Goal: Information Seeking & Learning: Learn about a topic

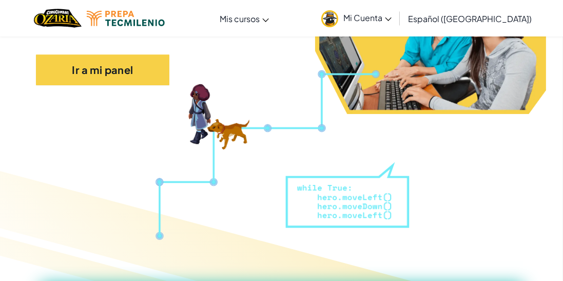
scroll to position [224, 0]
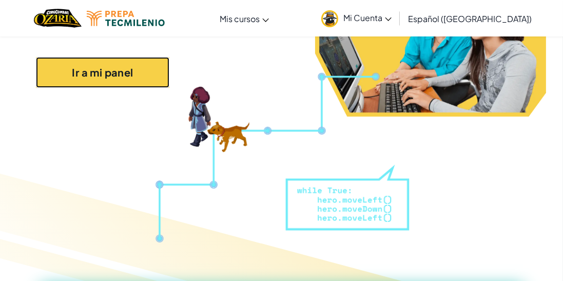
click at [132, 75] on link "Ir a mi panel" at bounding box center [102, 72] width 133 height 31
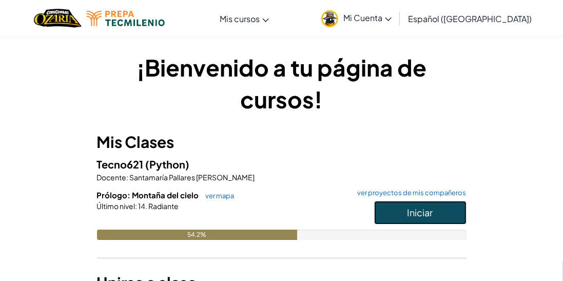
click at [434, 207] on button "Iniciar" at bounding box center [420, 213] width 92 height 24
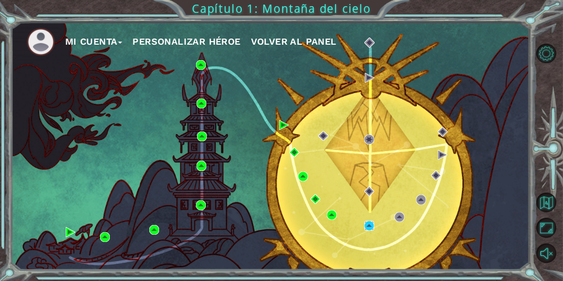
click at [370, 230] on img at bounding box center [369, 226] width 10 height 10
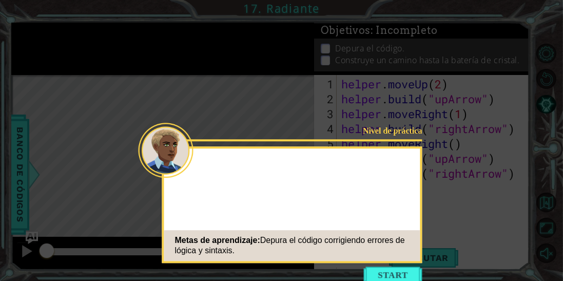
click at [512, 40] on icon at bounding box center [281, 165] width 563 height 330
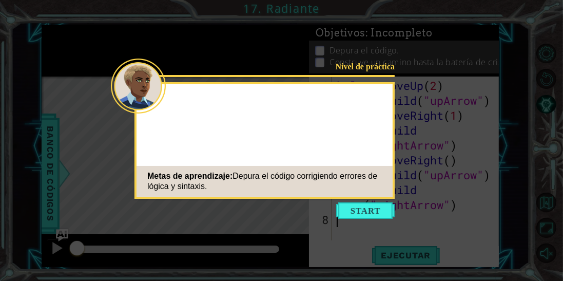
click at [527, 55] on icon at bounding box center [281, 165] width 563 height 330
click at [379, 210] on button "Start" at bounding box center [365, 210] width 59 height 16
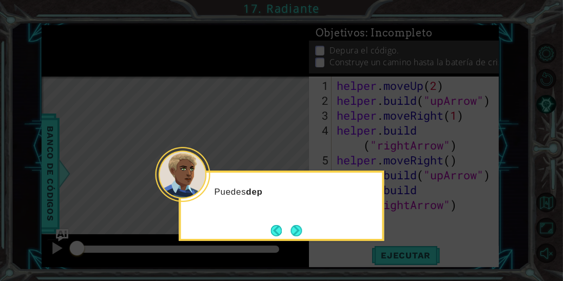
click at [302, 225] on button "Next" at bounding box center [295, 230] width 11 height 11
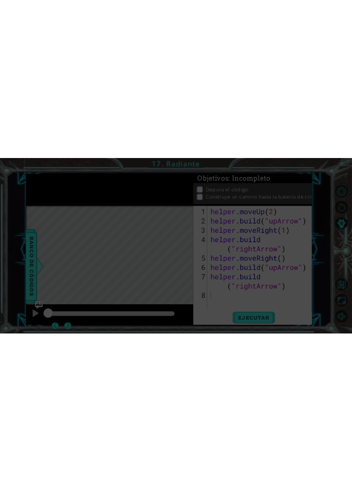
scroll to position [0, 0]
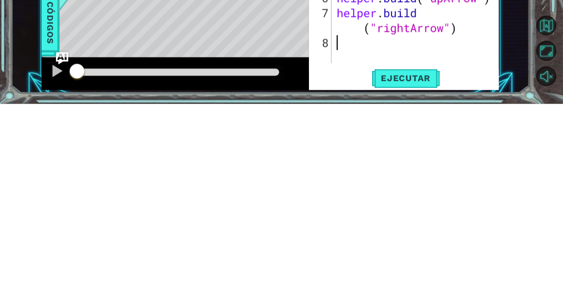
click at [500, 249] on div "1 ההההההההההההההההההההההההההההההההההההההההההההההההההההההההההההההההההההההההההההה…" at bounding box center [270, 146] width 518 height 247
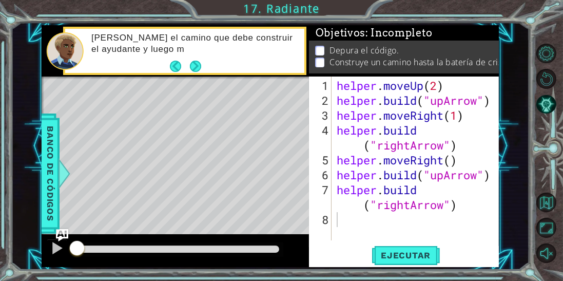
click at [197, 68] on button "Next" at bounding box center [195, 66] width 11 height 11
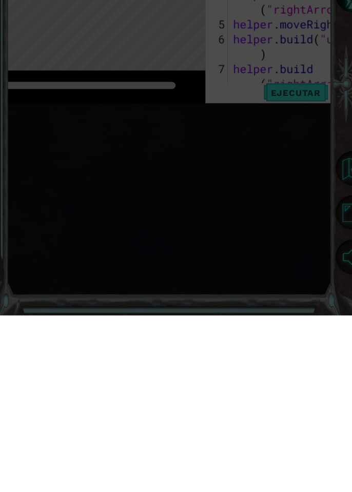
click at [246, 280] on icon at bounding box center [176, 246] width 352 height 492
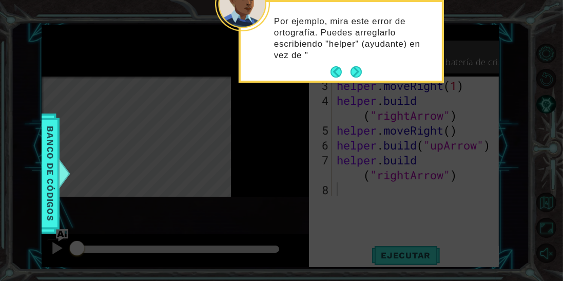
scroll to position [30, 0]
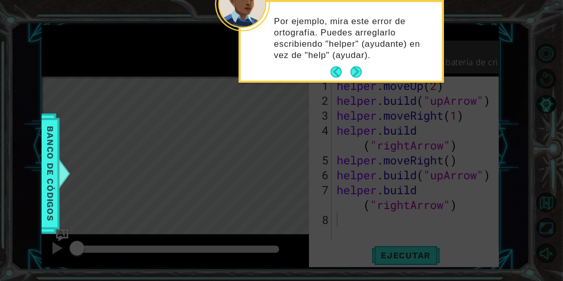
click at [358, 69] on button "Next" at bounding box center [356, 72] width 14 height 14
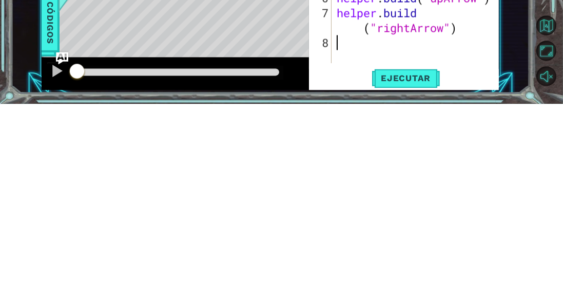
click at [516, 238] on div "1 ההההההההההההההההההההההההההההההההההההההההההההההההההההההההההההההההההההההההההההה…" at bounding box center [270, 146] width 518 height 247
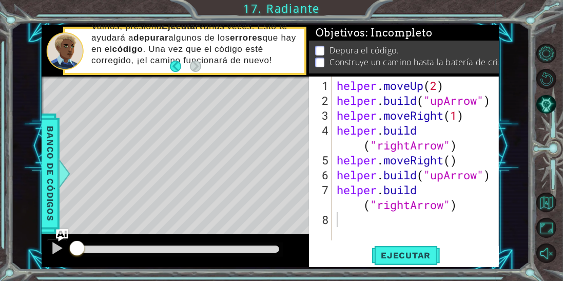
click at [459, 209] on div "helper . moveUp ( 2 ) helper . build ( "upArrow" ) helper . moveRight ( 1 ) hel…" at bounding box center [419, 174] width 168 height 193
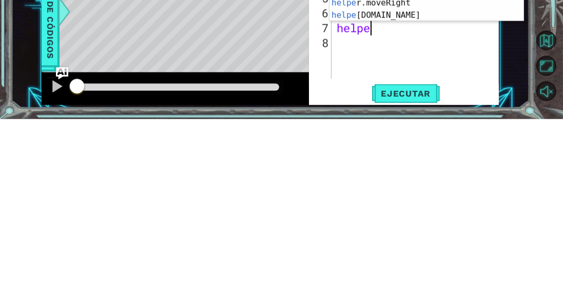
scroll to position [0, 0]
type textarea "h"
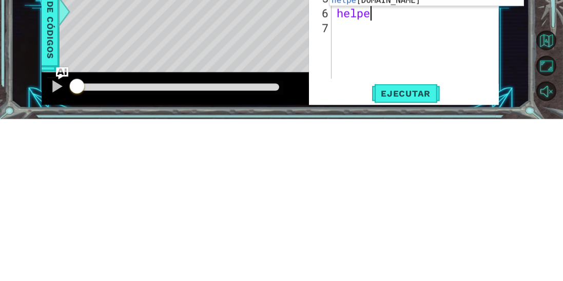
type textarea "h"
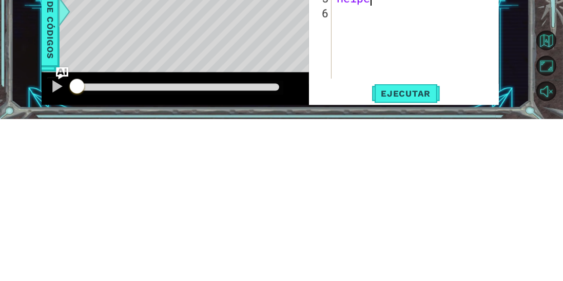
type textarea "h"
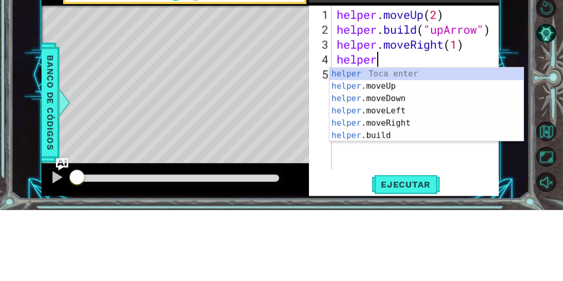
type textarea "h"
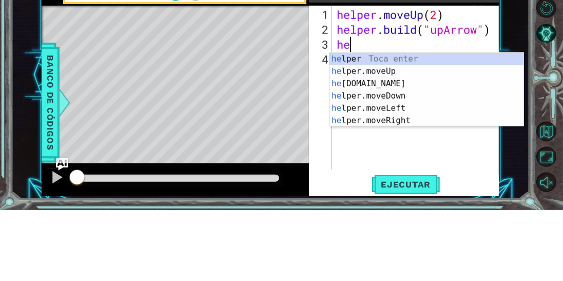
type textarea "h"
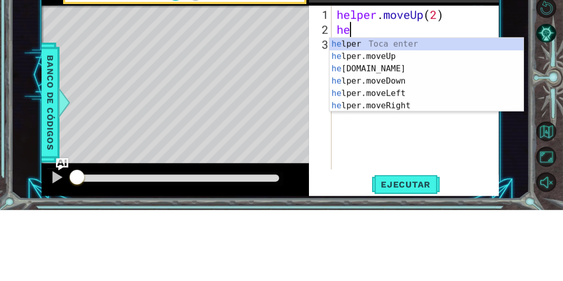
type textarea "h"
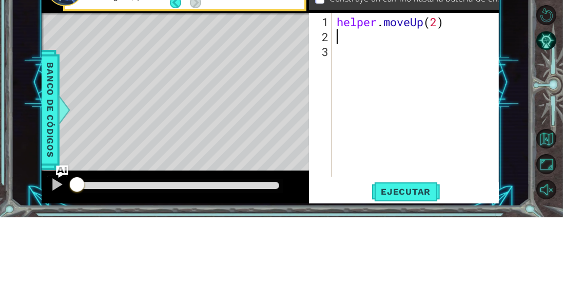
click at [439, 87] on div "helper . moveUp ( 2 )" at bounding box center [419, 174] width 168 height 193
type textarea "helper.moveUp(1)"
click at [351, 102] on div "helper . moveUp ( 1 )" at bounding box center [419, 174] width 168 height 193
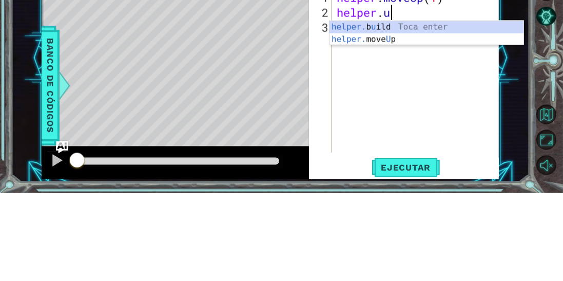
scroll to position [0, 2]
click at [441, 118] on div "helper. b u ild Toca enter helper. move U p Toca enter" at bounding box center [426, 133] width 195 height 49
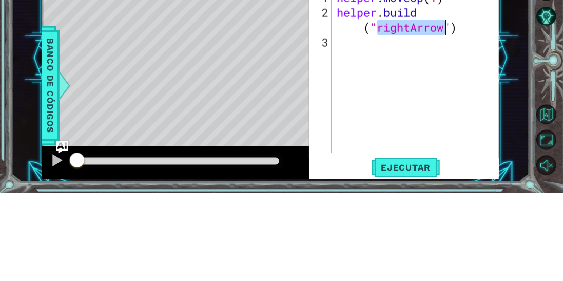
scroll to position [0, 7]
click at [412, 113] on div "helper . moveUp ( 1 ) helper . build ( "rightArrow" )" at bounding box center [419, 174] width 168 height 193
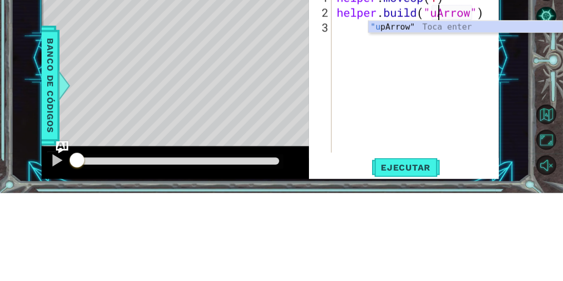
scroll to position [0, 5]
type textarea "[DOMAIN_NAME]("upArrow")"
click at [344, 114] on div "helper . moveUp ( 1 ) helper . build ( "upArrow" )" at bounding box center [419, 174] width 168 height 193
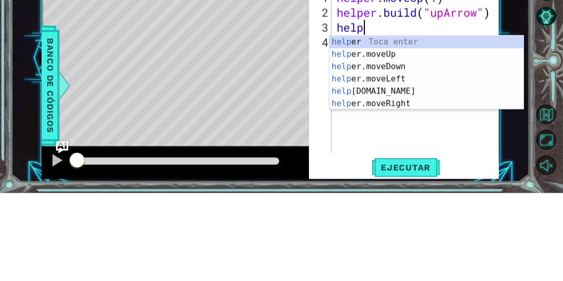
scroll to position [0, 1]
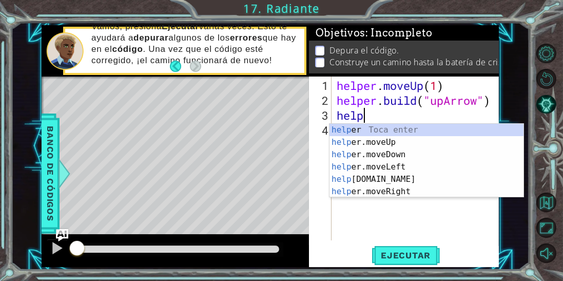
click at [393, 115] on div "helper . moveUp ( 1 ) helper . build ( "upArrow" ) help" at bounding box center [419, 174] width 168 height 193
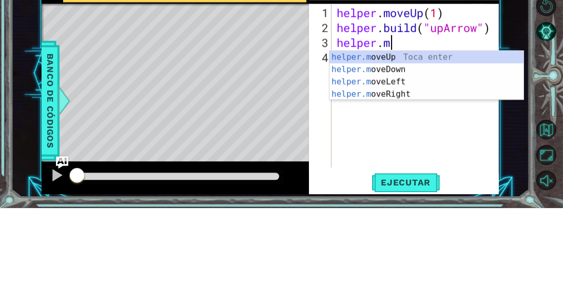
click at [410, 128] on div "helper.m oveUp Toca enter helper.m oveDown Toca enter helper.m oveLeft Toca ent…" at bounding box center [426, 161] width 195 height 74
type textarea "helper.moveUp(1)"
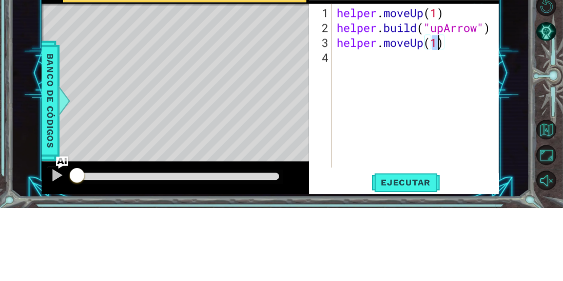
click at [461, 119] on div "helper . moveUp ( 1 ) helper . build ( "upArrow" ) helper . moveUp ( 1 )" at bounding box center [419, 174] width 168 height 193
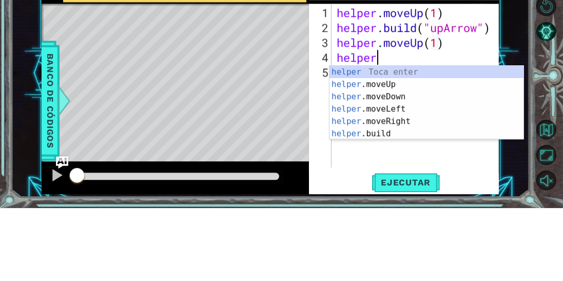
scroll to position [0, 1]
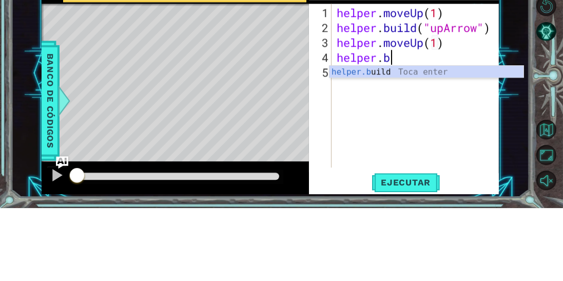
click at [405, 144] on div "helper.b uild Toca enter" at bounding box center [426, 157] width 195 height 37
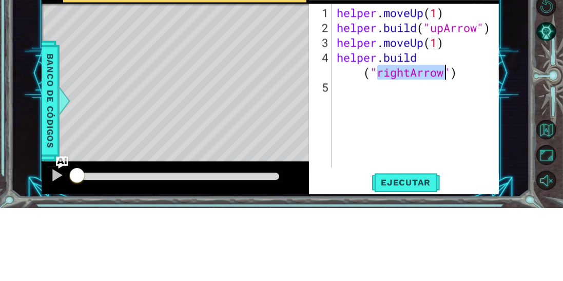
scroll to position [0, 7]
click at [405, 144] on div "helper . moveUp ( 1 ) helper . build ( "upArrow" ) helper . moveUp ( 1 ) helper…" at bounding box center [419, 174] width 168 height 193
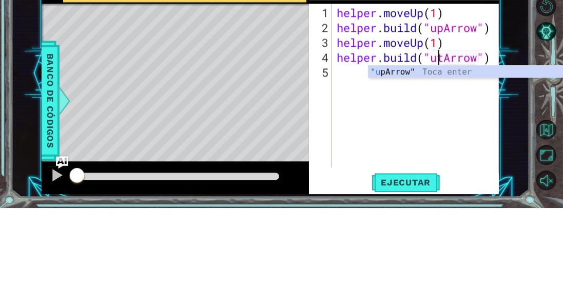
scroll to position [0, 5]
type textarea "[DOMAIN_NAME]("uptArrow")"
click at [340, 142] on div "helper . moveUp ( 1 ) helper . build ( "upArrow" ) helper . moveUp ( 1 ) helper…" at bounding box center [419, 174] width 168 height 193
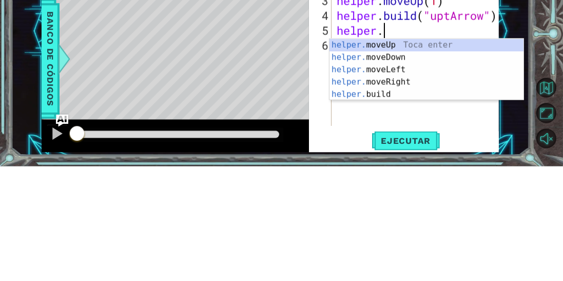
scroll to position [0, 1]
click at [408, 198] on div "helper. moveUp Toca enter helper. moveDown Toca enter helper. moveLeft Toca ent…" at bounding box center [426, 196] width 195 height 86
type textarea "helper.moveRight(1)"
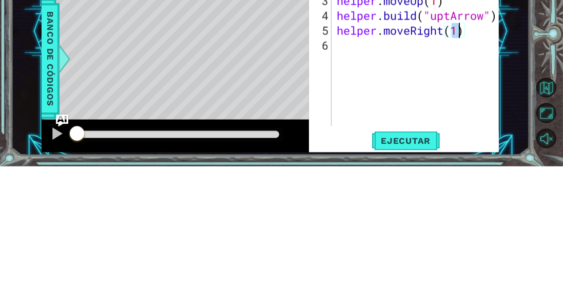
scroll to position [0, 5]
click at [354, 158] on div "helper . moveUp ( 1 ) helper . build ( "upArrow" ) helper . moveUp ( 1 ) helper…" at bounding box center [419, 174] width 168 height 193
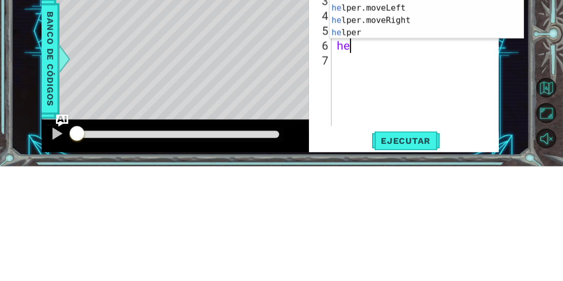
scroll to position [0, 0]
click at [392, 123] on div "hel per.moveUp Toca enter hel per.moveDown Toca enter hel per.moveLeft Toca ent…" at bounding box center [426, 129] width 195 height 99
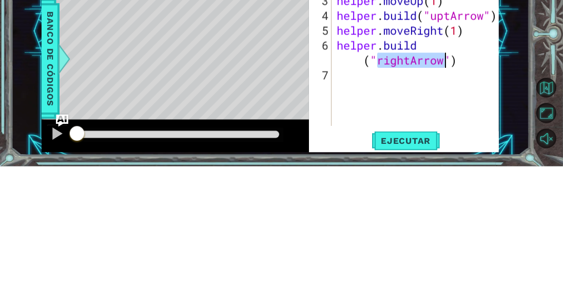
type textarea "[DOMAIN_NAME]("rightArrow")"
click at [344, 191] on div "helper . moveUp ( 1 ) helper . build ( "upArrow" ) helper . moveUp ( 1 ) helper…" at bounding box center [419, 174] width 168 height 193
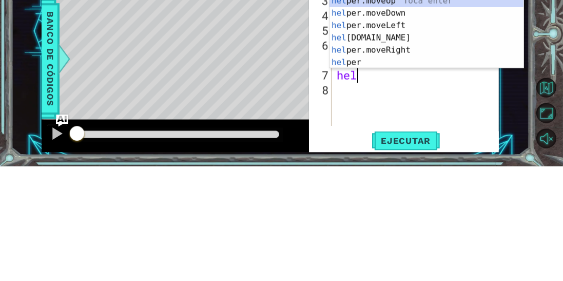
scroll to position [0, 0]
click at [403, 166] on div "help er.moveUp Toca enter help er.moveDown Toca enter help er.moveLeft Toca ent…" at bounding box center [426, 158] width 195 height 99
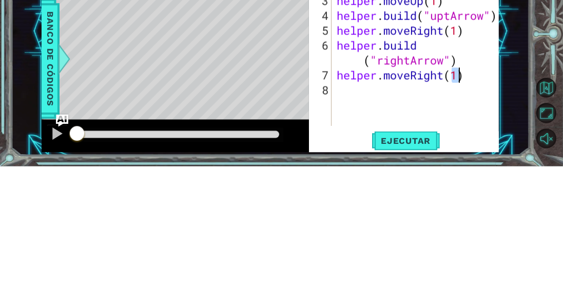
type textarea "helper.moveRight(1)"
click at [479, 187] on div "helper . moveUp ( 1 ) helper . build ( "upArrow" ) helper . moveUp ( 1 ) helper…" at bounding box center [419, 174] width 168 height 193
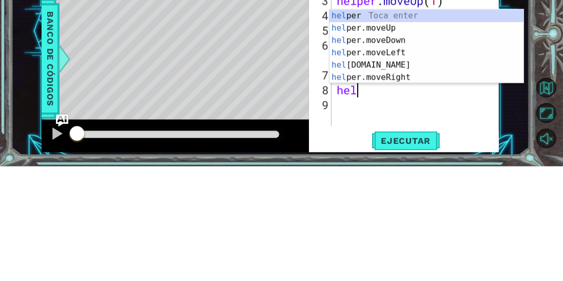
scroll to position [0, 0]
click at [386, 181] on div "help er Toca enter help er.moveUp Toca enter help er.moveDown Toca enter help e…" at bounding box center [426, 173] width 195 height 99
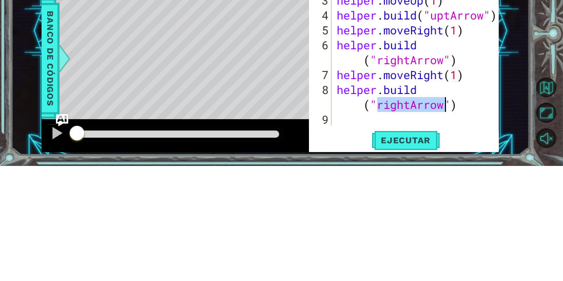
scroll to position [0, 7]
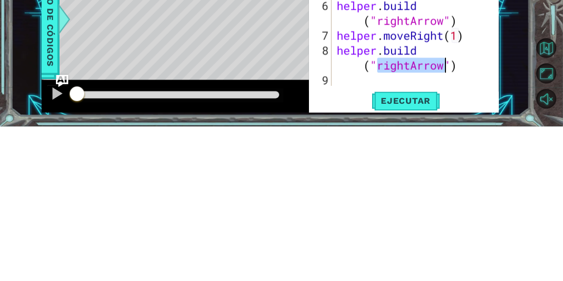
click at [516, 196] on div "1 ההההההההההההההההההההההההההההההההההההההההההההההההההההההההההההההההההההההההההההה…" at bounding box center [270, 146] width 518 height 247
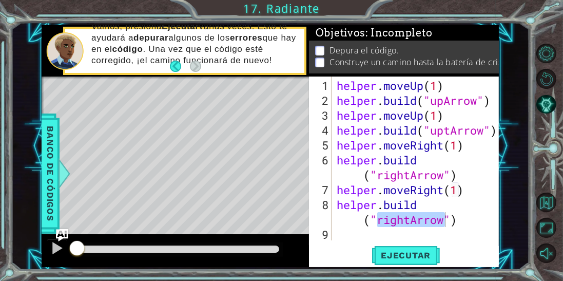
click at [426, 251] on span "Ejecutar" at bounding box center [406, 255] width 70 height 10
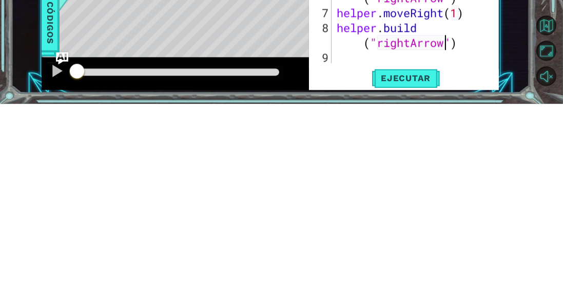
click at [512, 210] on div "1 ההההההההההההההההההההההההההההההההההההההההההההההההההההההההההההההההההההההההההההה…" at bounding box center [270, 146] width 518 height 247
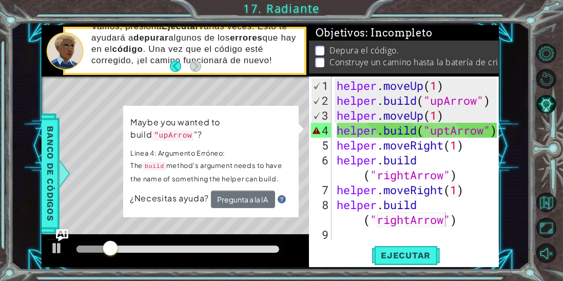
click at [295, 239] on div at bounding box center [175, 250] width 267 height 33
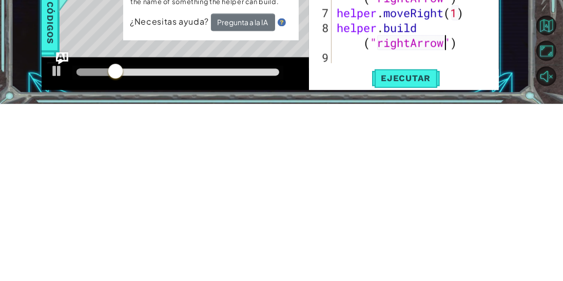
click at [498, 250] on div "Ejecutar" at bounding box center [406, 255] width 190 height 19
click at [516, 245] on div "1 ההההההההההההההההההההההההההההההההההההההההההההההההההההההההההההההההההההההההההההה…" at bounding box center [270, 146] width 518 height 247
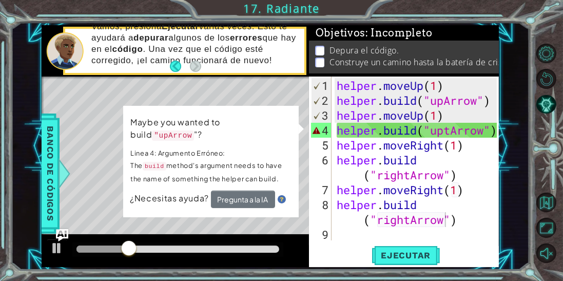
click at [264, 94] on div "Level Map" at bounding box center [279, 227] width 474 height 302
click at [273, 111] on div "Maybe you wanted to build "upArrow "? Linea 4: Argumento Erróneo: The build met…" at bounding box center [211, 161] width 176 height 111
click at [282, 79] on div at bounding box center [175, 77] width 267 height 3
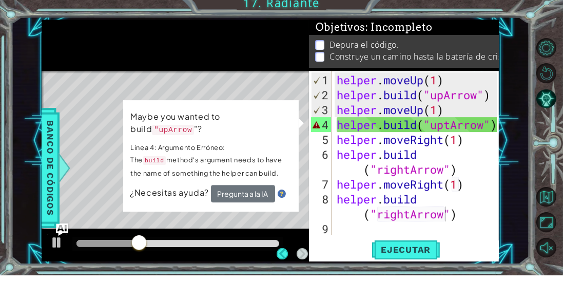
scroll to position [49, 0]
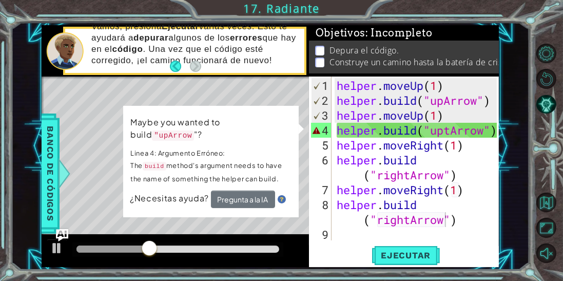
click at [288, 85] on div "Vamos, presiona Ejecutar varias veces. Esto te ayudará a depurar algunos de los…" at bounding box center [194, 51] width 220 height 70
click at [448, 133] on div "helper . moveUp ( 1 ) helper . build ( "upArrow" ) helper . moveUp ( 1 ) helper…" at bounding box center [419, 174] width 168 height 193
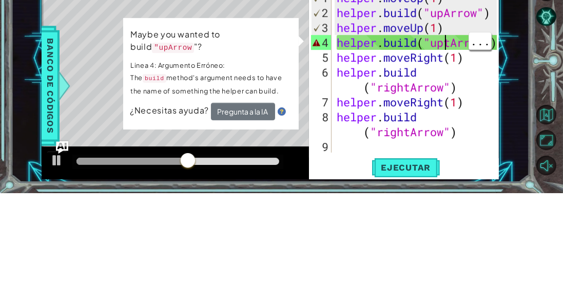
click at [450, 133] on div "helper . moveUp ( 1 ) helper . build ( "upArrow" ) helper . moveUp ( 1 ) helper…" at bounding box center [419, 174] width 168 height 193
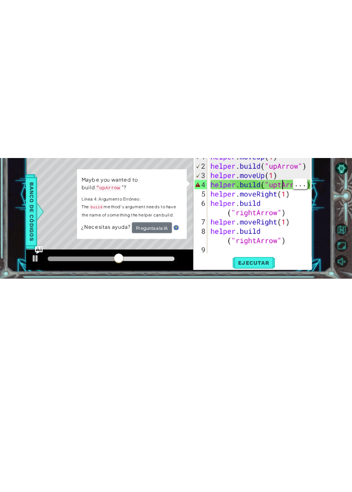
scroll to position [0, 5]
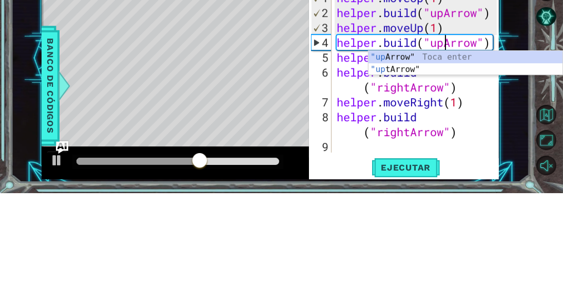
click at [510, 118] on div "1 ההההההההההההההההההההההההההההההההההההההההההההההההההההההההההההההההההההההההההההה…" at bounding box center [270, 146] width 518 height 247
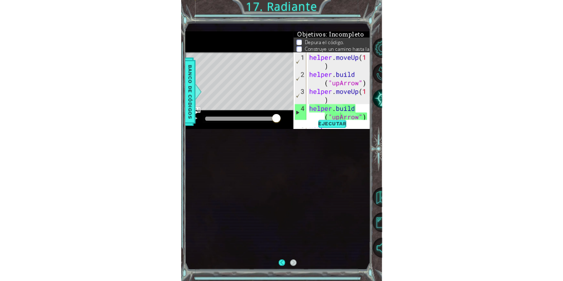
scroll to position [0, 0]
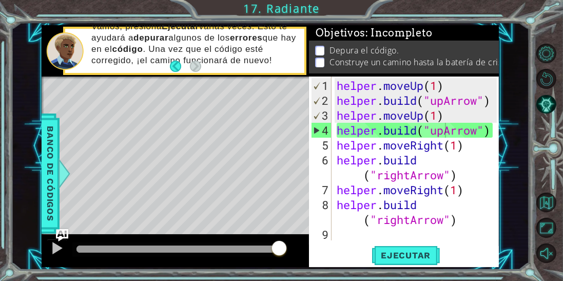
click at [415, 252] on span "Ejecutar" at bounding box center [406, 255] width 70 height 10
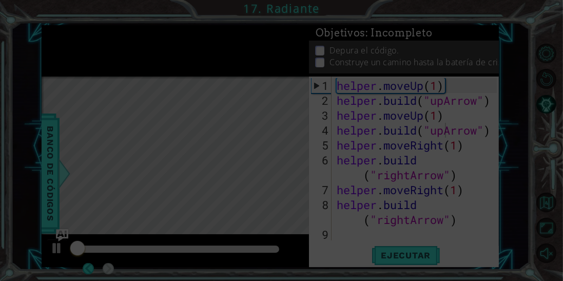
scroll to position [0, 5]
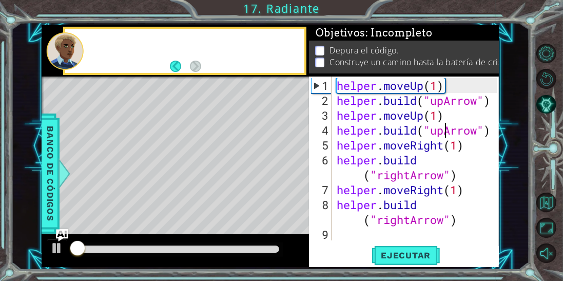
click at [509, 21] on div "1 ההההההההההההההההההההההההההההההההההההההההההההההההההההההההההההההההההההההההההההה…" at bounding box center [281, 140] width 563 height 281
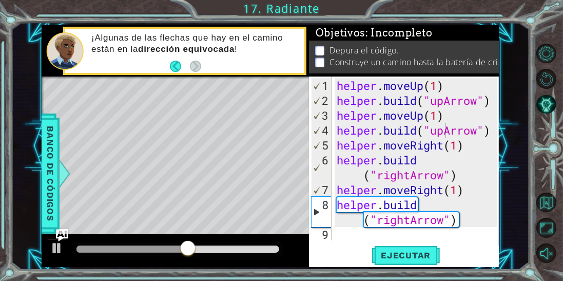
click at [423, 118] on div "helper . moveUp ( 1 ) helper . build ( "upArrow" ) helper . moveUp ( 1 ) helper…" at bounding box center [419, 174] width 168 height 193
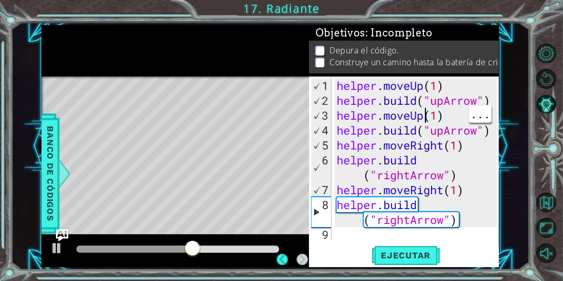
scroll to position [0, 4]
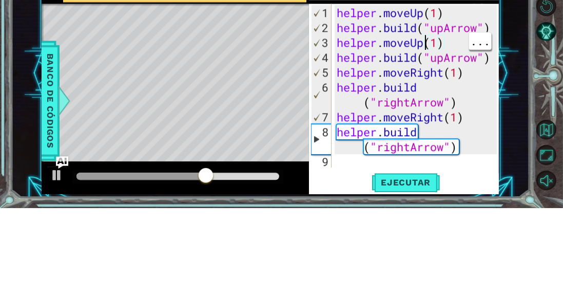
click at [444, 134] on div "helper . moveUp ( 1 ) helper . build ( "upArrow" ) helper . moveUp ( 1 ) helper…" at bounding box center [419, 174] width 168 height 193
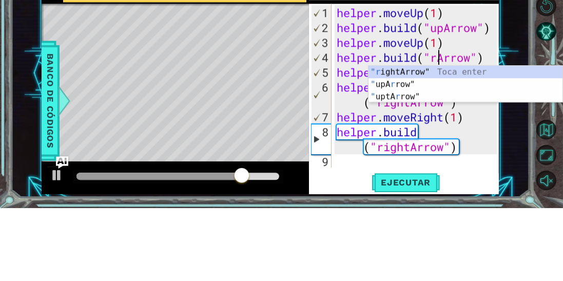
click at [409, 146] on div ""r ightArrow" Toca enter " upA r row" Toca enter " uptA r row" Toca enter" at bounding box center [465, 170] width 195 height 62
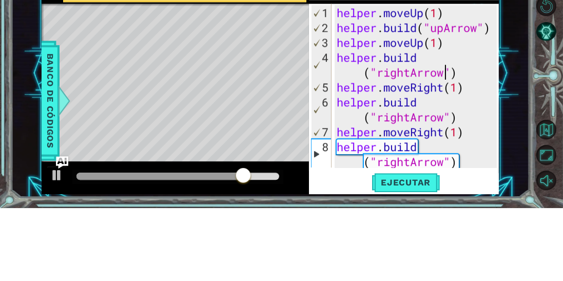
scroll to position [0, 7]
click at [498, 134] on div "[DOMAIN_NAME]("rightArrow") 1 2 3 4 5 6 7 8 9 helper . moveUp ( 1 ) helper . bu…" at bounding box center [404, 171] width 190 height 190
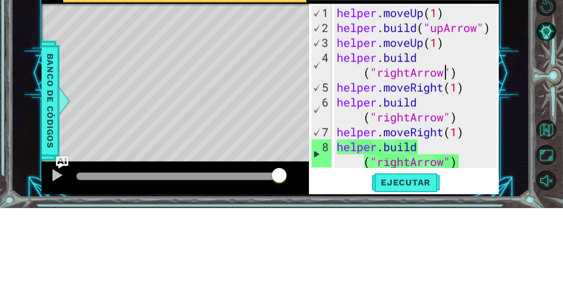
click at [511, 128] on div "1 ההההההההההההההההההההההההההההההההההההההההההההההההההההההההההההההההההההההההההההה…" at bounding box center [270, 146] width 518 height 247
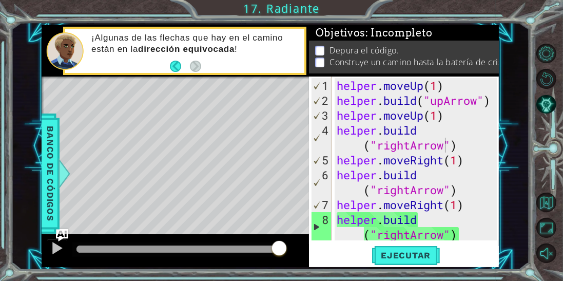
scroll to position [15, 0]
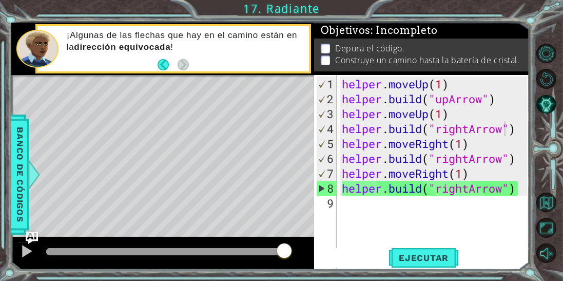
click at [444, 263] on span "Ejecutar" at bounding box center [424, 258] width 70 height 10
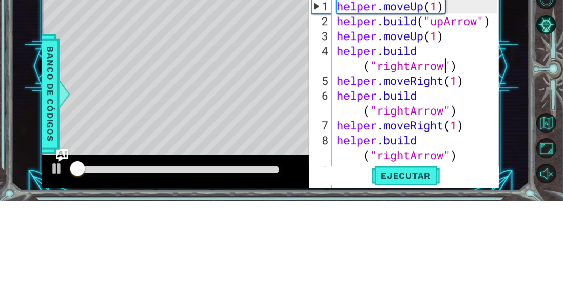
scroll to position [0, 0]
click at [506, 118] on div "1 ההההההההההההההההההההההההההההההההההההההההההההההההההההההההההההההההההההההההההההה…" at bounding box center [270, 146] width 518 height 247
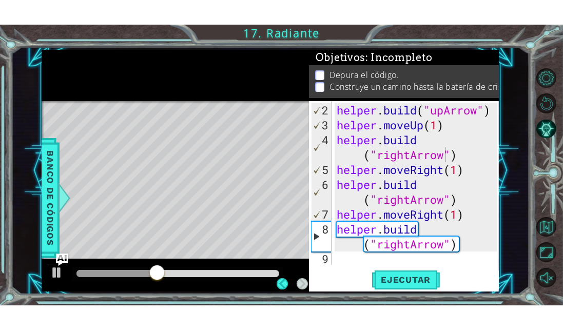
scroll to position [15, 0]
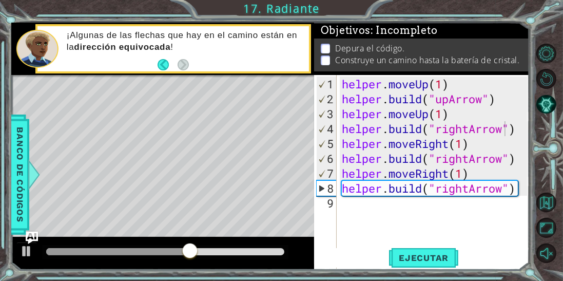
click at [473, 207] on div "helper . moveUp ( 1 ) helper . build ( "upArrow" ) helper . moveUp ( 1 ) helper…" at bounding box center [436, 187] width 192 height 223
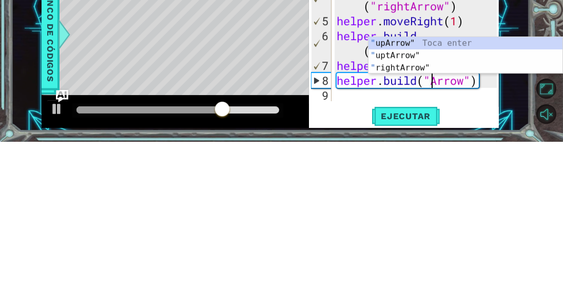
scroll to position [0, 5]
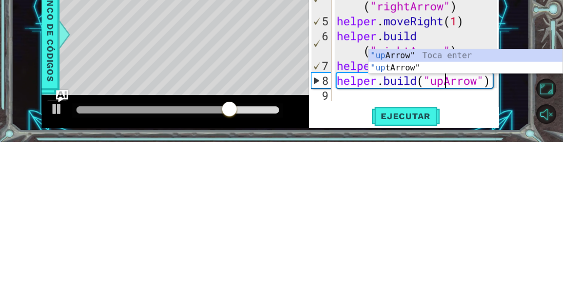
type textarea "[DOMAIN_NAME]("upArrow")"
click at [519, 155] on div "1 ההההההההההההההההההההההההההההההההההההההההההההההההההההההההההההההההההההההההההההה…" at bounding box center [270, 146] width 518 height 247
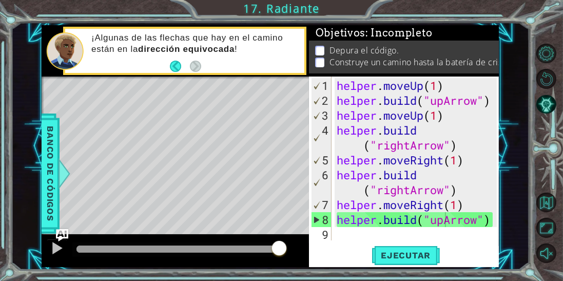
click at [427, 258] on span "Ejecutar" at bounding box center [406, 255] width 70 height 10
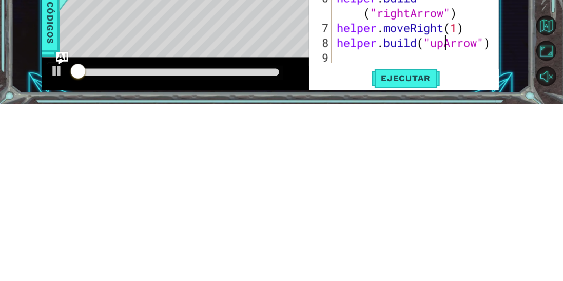
click at [518, 217] on div "1 ההההההההההההההההההההההההההההההההההההההההההההההההההההההההההההההההההההההההההההה…" at bounding box center [270, 146] width 518 height 247
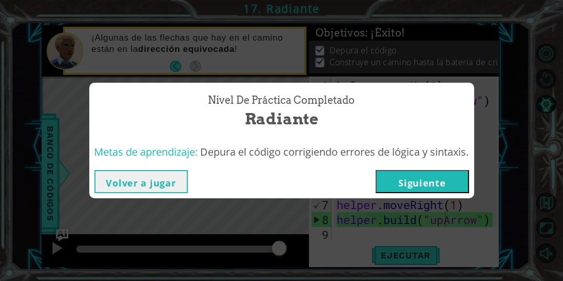
click at [436, 180] on button "Siguiente" at bounding box center [422, 181] width 93 height 23
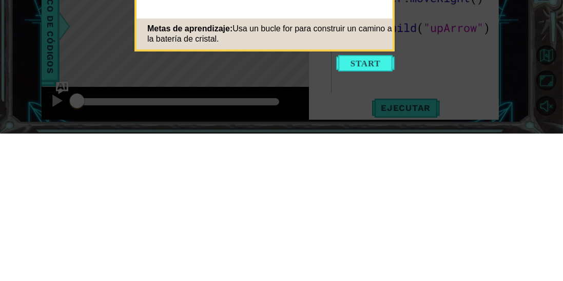
click at [470, 199] on icon at bounding box center [281, 140] width 563 height 281
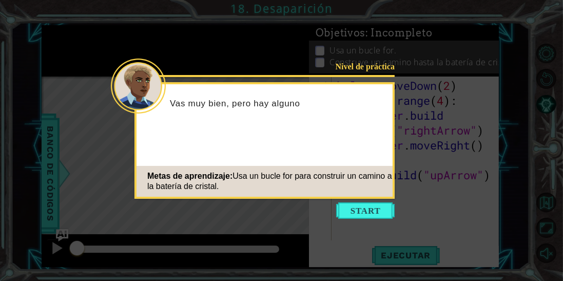
click at [373, 207] on button "Start" at bounding box center [365, 210] width 59 height 16
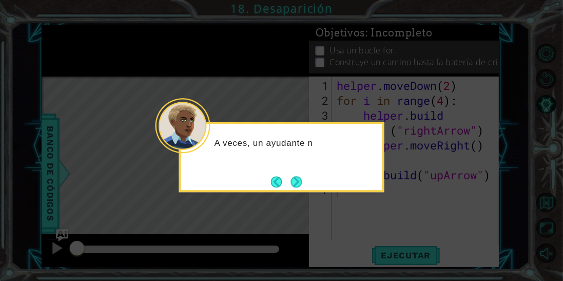
click at [302, 181] on button "Next" at bounding box center [295, 181] width 11 height 11
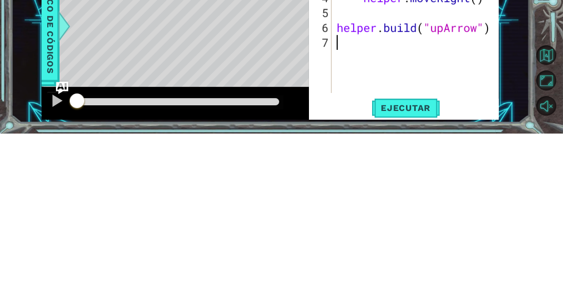
click at [507, 192] on div "1 ההההההההההההההההההההההההההההההההההההההההההההההההההההההההההההההההההההההההההההה…" at bounding box center [270, 146] width 518 height 247
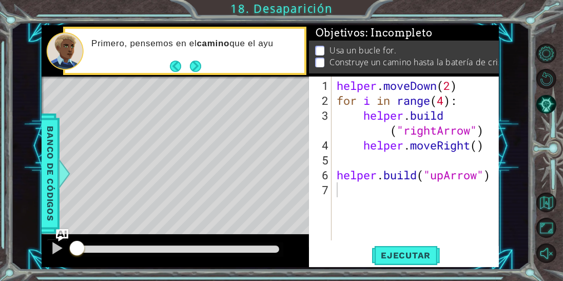
click at [448, 196] on div "helper . moveDown ( 2 ) for i in range ( 4 ) : helper . build ( "rightArrow" ) …" at bounding box center [419, 174] width 168 height 193
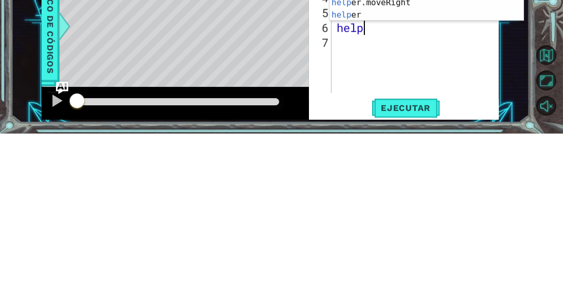
type textarea "h"
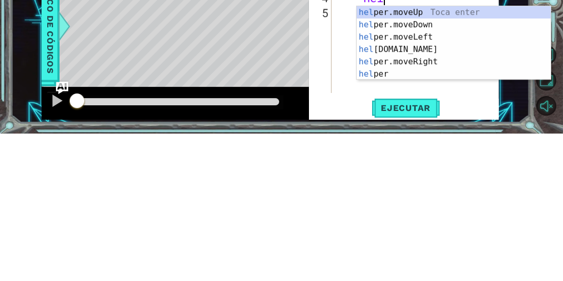
type textarea "h"
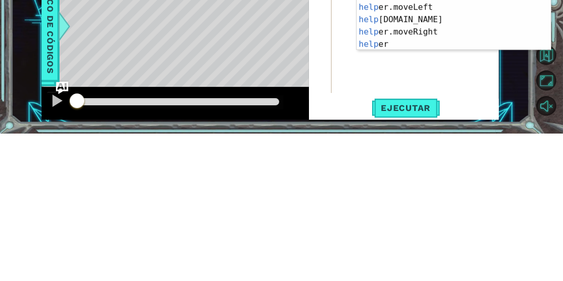
type textarea "h"
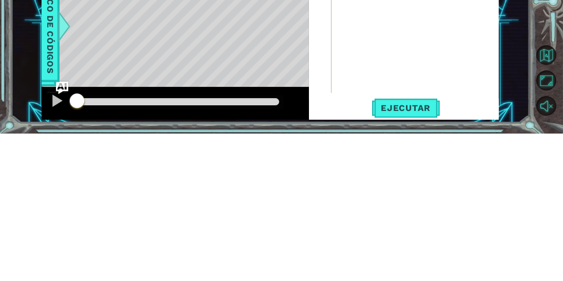
type textarea "for i in ra"
click at [487, 217] on div "helper . moveDown ( 2 ) for i in ra" at bounding box center [419, 174] width 168 height 193
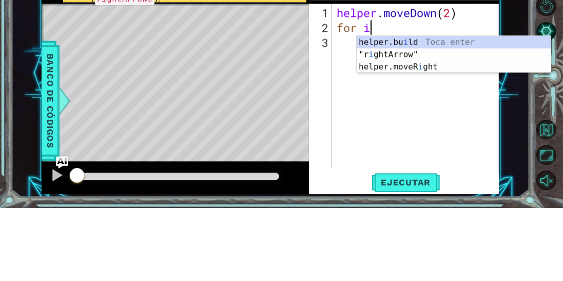
type textarea "f"
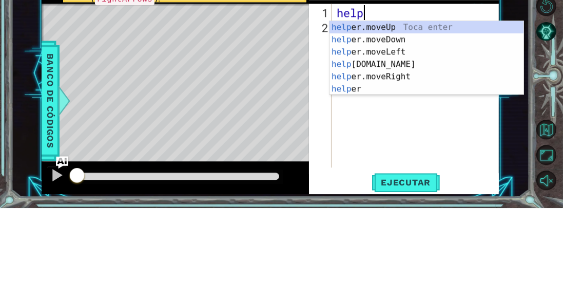
type textarea "h"
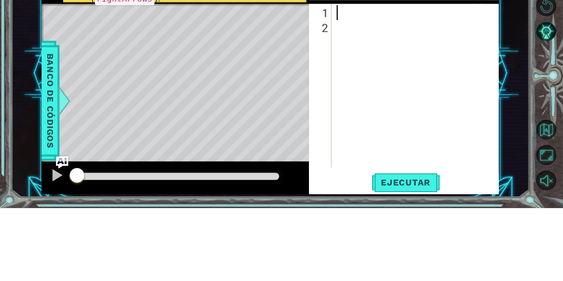
click at [508, 122] on div "1 ההההההההההההההההההההההההההההההההההההההההההההההההההההההההההההההההההההההההההההה…" at bounding box center [270, 146] width 518 height 247
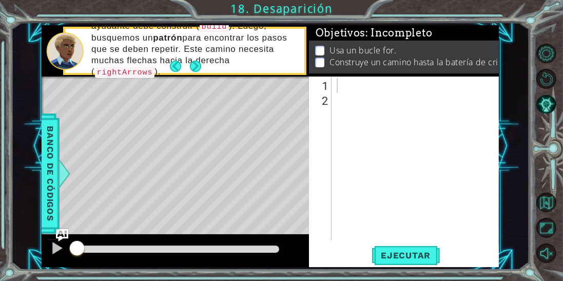
click at [364, 91] on div at bounding box center [419, 174] width 168 height 193
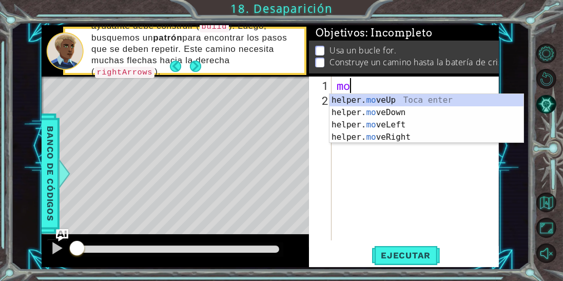
type textarea "m"
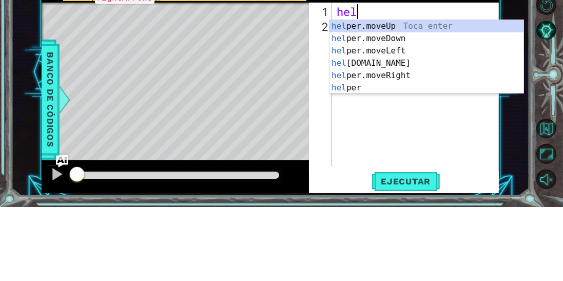
click at [407, 156] on div "hel per.moveUp Toca enter hel per.moveDown Toca enter hel per.moveLeft Toca ent…" at bounding box center [426, 143] width 195 height 99
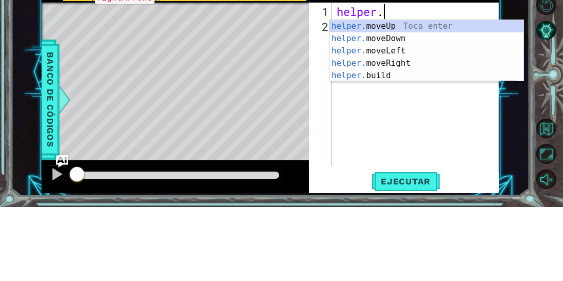
scroll to position [0, 1]
click at [396, 135] on div "helper. moveUp Toca enter helper. moveDown Toca enter helper. moveLeft Toca ent…" at bounding box center [426, 137] width 195 height 86
type textarea "helper.moveRight(1)"
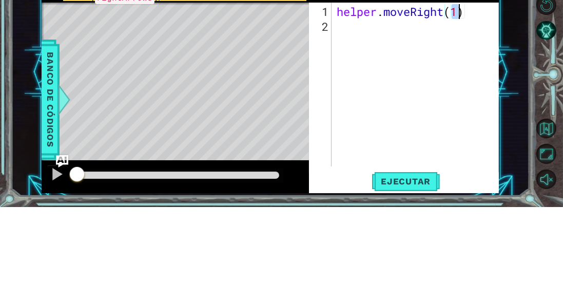
scroll to position [0, 5]
click at [374, 106] on div "helper . moveRight ( 1 )" at bounding box center [419, 174] width 168 height 193
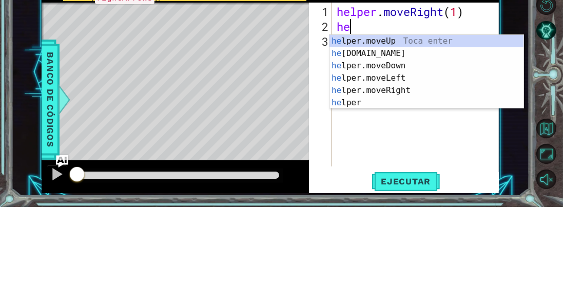
scroll to position [0, 0]
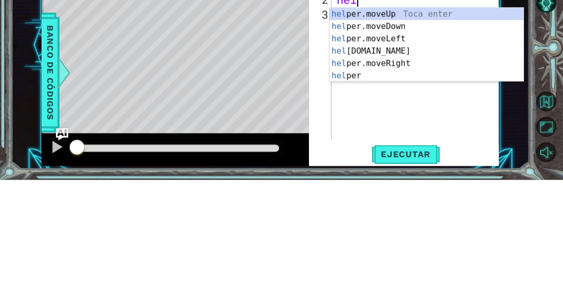
click at [393, 155] on div "hel per.moveUp Toca enter hel per.moveDown Toca enter hel per.moveLeft Toca ent…" at bounding box center [426, 158] width 195 height 99
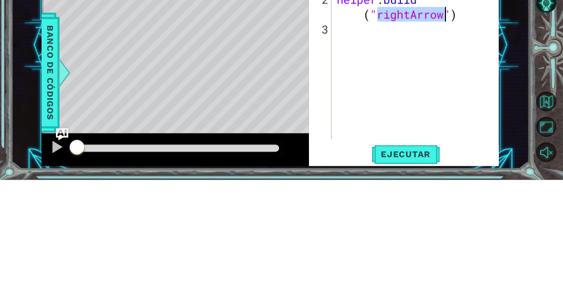
scroll to position [0, 7]
click at [417, 121] on div "helper . moveRight ( 1 ) helper . build ( "rightArrow" )" at bounding box center [419, 174] width 168 height 193
click at [410, 120] on div "helper . moveRight ( 1 ) helper . build ( "rightArrow" )" at bounding box center [419, 174] width 168 height 193
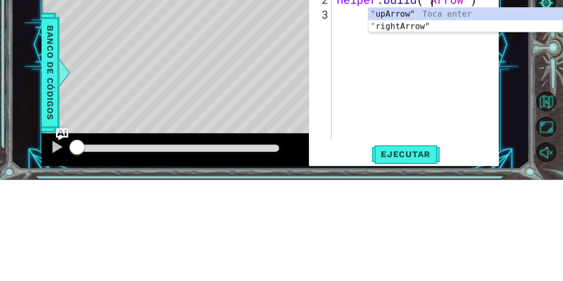
scroll to position [0, 6]
click at [409, 115] on div "" upArrow" Toca enter " rightArrow" Toca enter" at bounding box center [465, 133] width 195 height 49
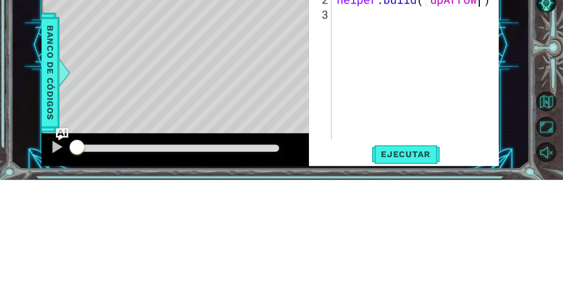
scroll to position [0, 6]
click at [501, 164] on div "1 ההההההההההההההההההההההההההההההההההההההההההההההההההההההההההההההההההההההההההההה…" at bounding box center [270, 146] width 518 height 247
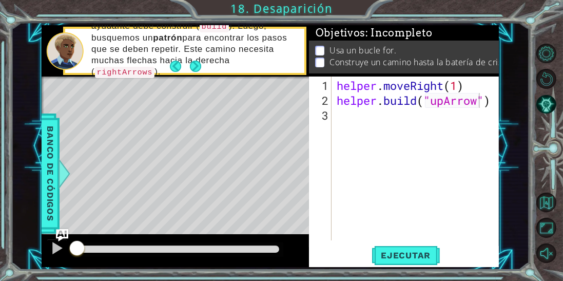
click at [430, 256] on span "Ejecutar" at bounding box center [406, 255] width 70 height 10
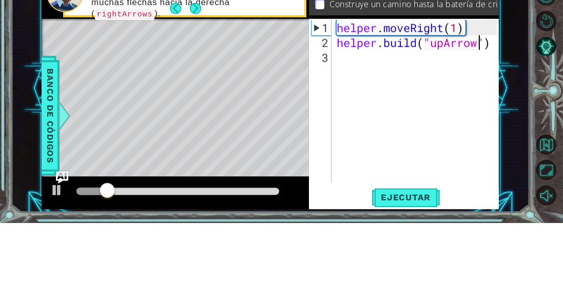
click at [506, 124] on div "1 ההההההההההההההההההההההההההההההההההההההההההההההההההההההההההההההההההההההההההההה…" at bounding box center [270, 146] width 518 height 247
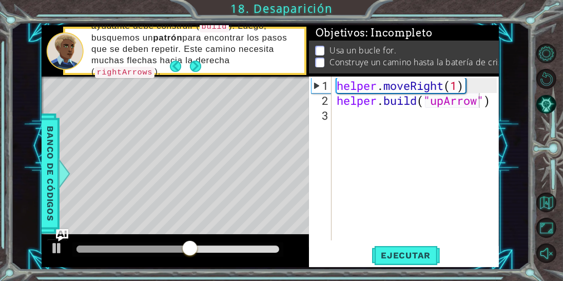
click at [442, 82] on div "helper . moveRight ( 1 ) helper . build ( "upArrow" )" at bounding box center [419, 174] width 168 height 193
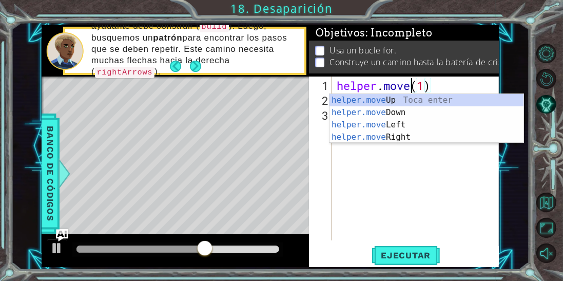
scroll to position [0, 3]
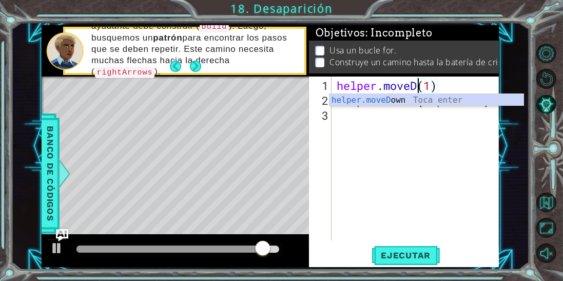
click at [421, 85] on div "helper . moveD ( 1 ) helper . build ( "upArrow" )" at bounding box center [419, 174] width 168 height 193
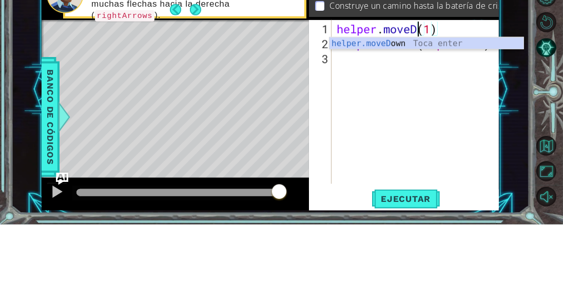
click at [396, 100] on div "helper.moveD own Toca enter" at bounding box center [426, 112] width 195 height 37
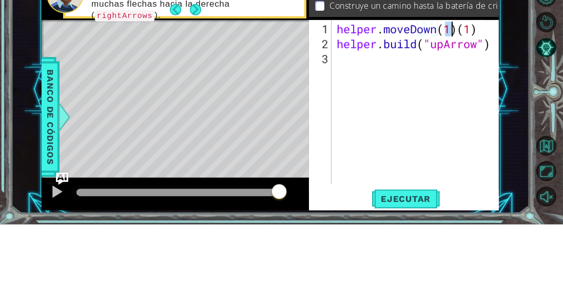
scroll to position [0, 5]
click at [479, 88] on div "helper . moveDown ( 1 ) ( 1 ) helper . build ( "upArrow" )" at bounding box center [419, 174] width 168 height 193
click at [454, 83] on div "helper . moveDown ( 1 ) helper . build ( "upArrow" )" at bounding box center [419, 174] width 168 height 193
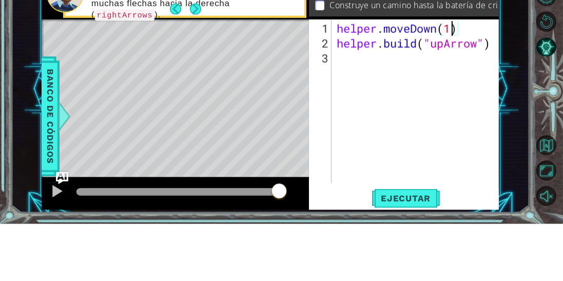
type textarea "helper.moveDown(1)"
click at [0, 0] on span "..." at bounding box center [0, 0] width 0 height 0
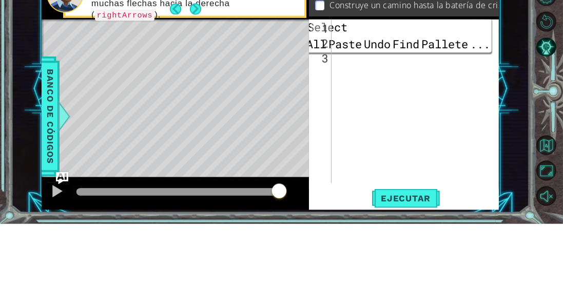
click at [484, 141] on div "helper . moveDown ( 1 ) helper . build ( "upArrow" )" at bounding box center [419, 174] width 168 height 193
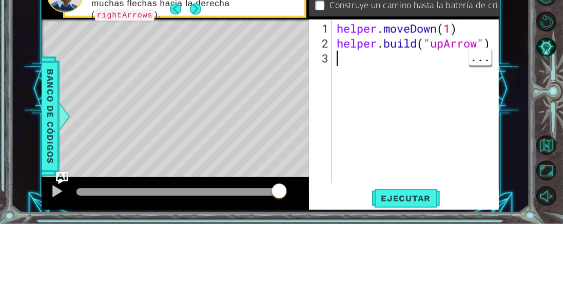
scroll to position [0, 0]
click at [467, 86] on div "helper . moveDown ( 1 ) helper . build ( "upArrow" )" at bounding box center [419, 174] width 168 height 193
type textarea "helper.moveDown(1)"
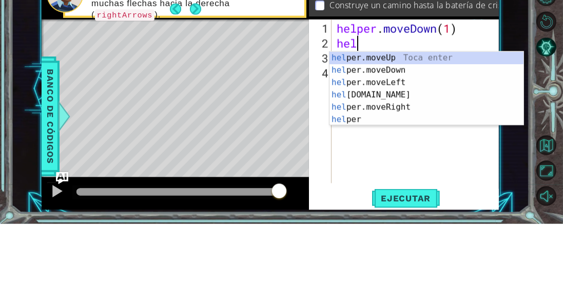
click at [402, 127] on div "hel per.moveUp Toca enter hel per.moveDown Toca enter hel per.moveLeft Toca ent…" at bounding box center [426, 158] width 195 height 99
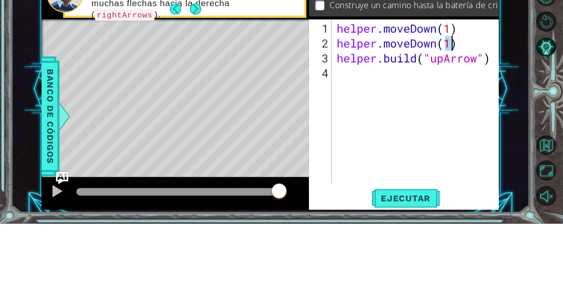
scroll to position [0, 5]
click at [445, 118] on div "helper . moveDown ( 1 ) helper . moveDown ( 1 ) helper . build ( "upArrow" )" at bounding box center [419, 174] width 168 height 193
type textarea "[DOMAIN_NAME]("right Arrow")"
click at [511, 101] on div "1 ההההההההההההההההההההההההההההההההההההההההההההההההההההההההההההההההההההההההההההה…" at bounding box center [270, 146] width 518 height 247
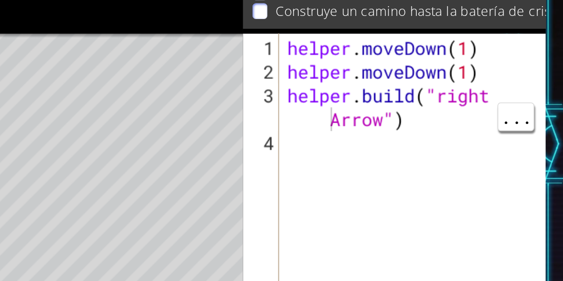
scroll to position [4, 0]
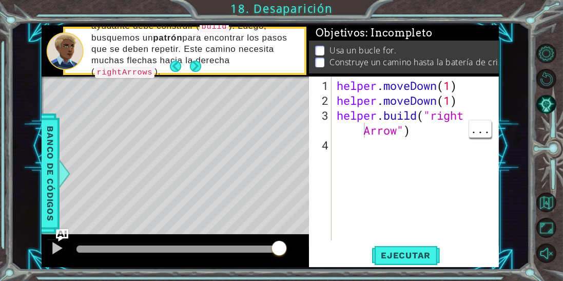
click at [417, 157] on div "helper . moveDown ( 1 ) helper . moveDown ( 1 ) helper . build ( "right Arrow" )" at bounding box center [419, 174] width 168 height 193
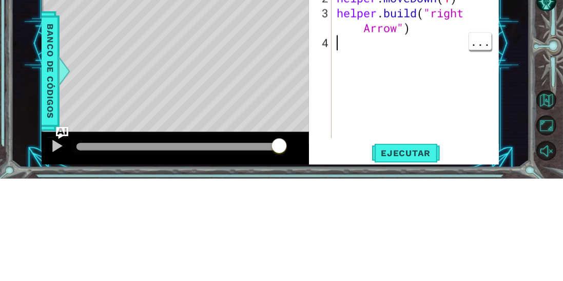
click at [472, 172] on div "helper . moveDown ( 1 ) helper . moveDown ( 1 ) helper . build ( "right Arrow" )" at bounding box center [419, 174] width 168 height 193
click at [401, 180] on div "helper . moveDown ( 1 ) helper . moveDown ( 1 ) helper . build ( "right Arrow" )" at bounding box center [419, 174] width 168 height 193
click at [516, 163] on div "1 ההההההההההההההההההההההההההההההההההההההההההההההההההההההההההההההההההההההההההההה…" at bounding box center [270, 146] width 518 height 247
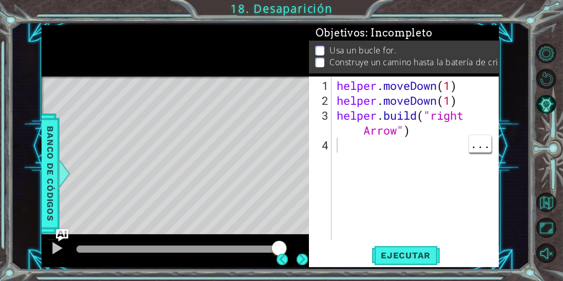
scroll to position [3, 0]
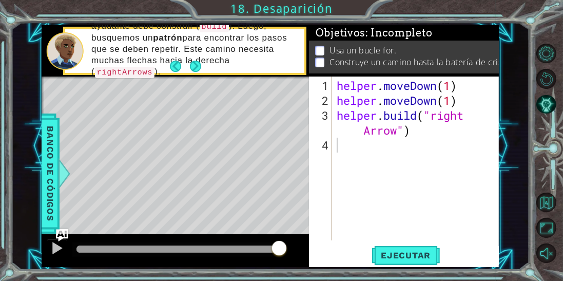
click at [415, 260] on span "Ejecutar" at bounding box center [406, 255] width 70 height 10
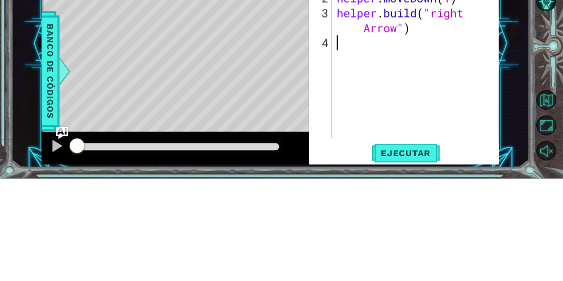
click at [519, 147] on div "1 ההההההההההההההההההההההההההההההההההההההההההההההההההההההההההההההההההההההההההההה…" at bounding box center [270, 146] width 518 height 247
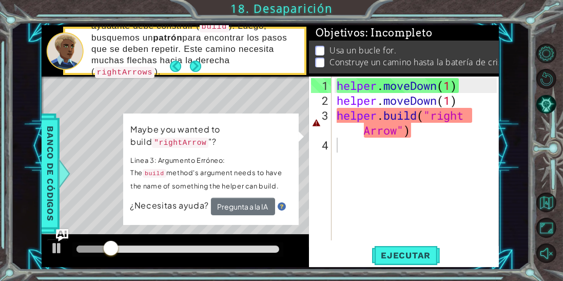
click at [443, 121] on div "helper . moveDown ( 1 ) helper . moveDown ( 1 ) helper . build ( "right Arrow" )" at bounding box center [419, 174] width 168 height 193
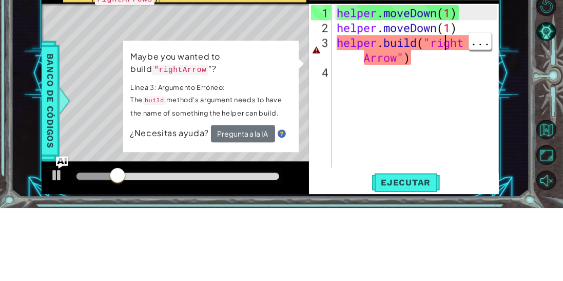
click at [464, 115] on div "helper . moveDown ( 1 ) helper . moveDown ( 1 ) helper . build ( "right Arrow" )" at bounding box center [419, 174] width 168 height 193
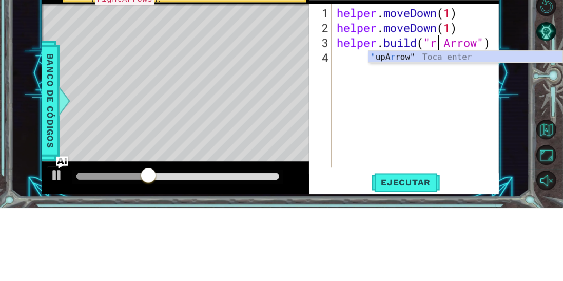
click at [444, 117] on div "helper . moveDown ( 1 ) helper . moveDown ( 1 ) helper . build ( "r Arrow" )" at bounding box center [419, 174] width 168 height 193
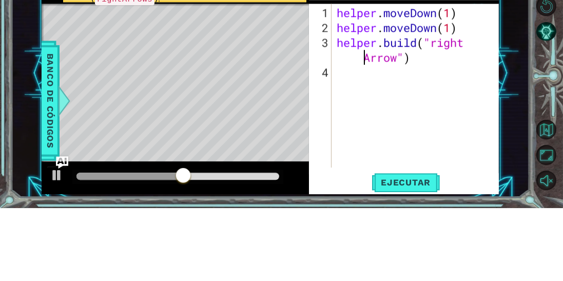
type textarea "[DOMAIN_NAME]("right Arrow")"
click at [504, 145] on div "1 ההההההההההההההההההההההההההההההההההההההההההההההההההההההההההההההההההההההההההההה…" at bounding box center [270, 146] width 518 height 247
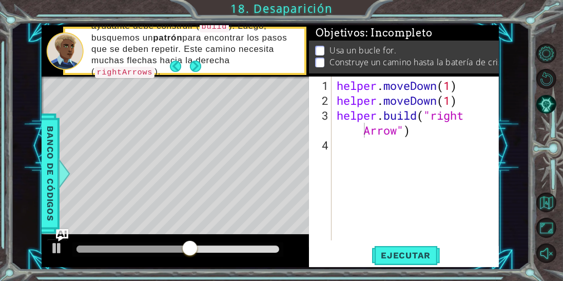
click at [415, 259] on span "Ejecutar" at bounding box center [406, 255] width 70 height 10
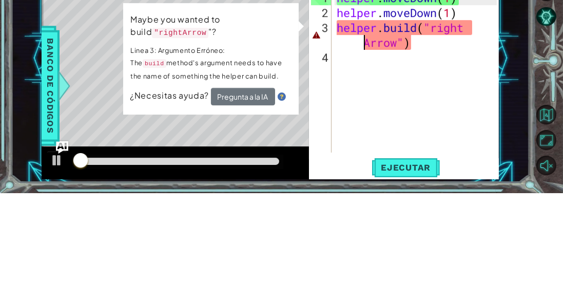
click at [497, 157] on div "[DOMAIN_NAME]("right Arrow") 1 2 3 4 helper . moveDown ( 1 ) helper . moveDown …" at bounding box center [404, 171] width 190 height 190
click at [501, 161] on div "1 ההההההההההההההההההההההההההההההההההההההההההההההההההההההההההההההההההההההההההההה…" at bounding box center [270, 146] width 518 height 247
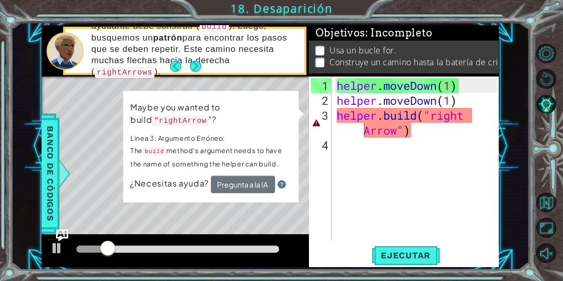
click at [355, 139] on div "helper . moveDown ( 1 ) helper . moveDown ( 1 ) helper . build ( "right Arrow" )" at bounding box center [419, 174] width 168 height 193
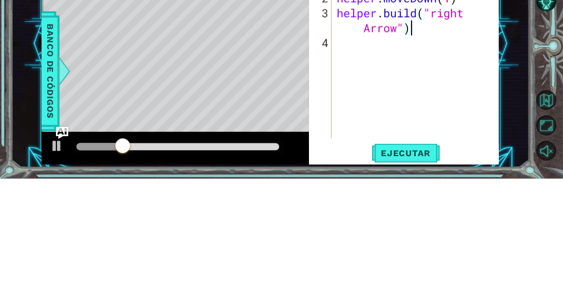
click at [470, 120] on div "helper . moveDown ( 1 ) helper . moveDown ( 1 ) helper . build ( "right Arrow" )" at bounding box center [419, 174] width 168 height 193
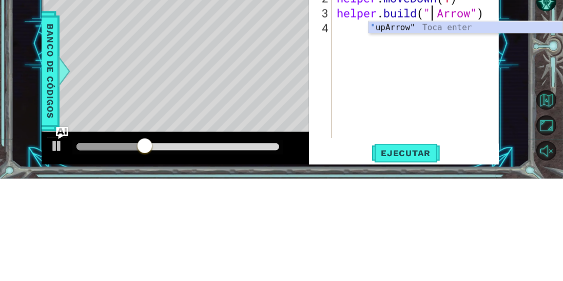
click at [445, 114] on div "helper . moveDown ( 1 ) helper . moveDown ( 1 ) helper . build ( " Arrow" )" at bounding box center [419, 174] width 168 height 193
click at [409, 132] on div "" upArrow" Toca enter" at bounding box center [465, 142] width 195 height 37
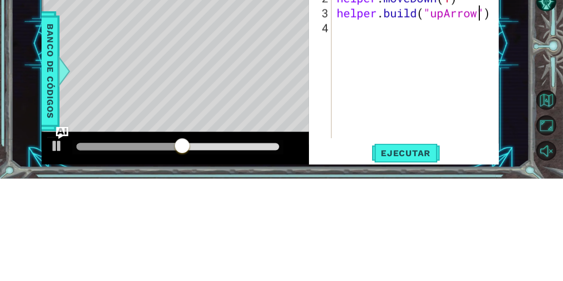
type textarea "[DOMAIN_NAME]("upArrow")"
click at [448, 168] on div "helper . moveDown ( 1 ) helper . moveDown ( 1 ) helper . build ( "upArrow" )" at bounding box center [419, 174] width 168 height 193
click at [516, 177] on div "1 ההההההההההההההההההההההההההההההההההההההההההההההההההההההההההההההההההההההההההההה…" at bounding box center [270, 146] width 518 height 247
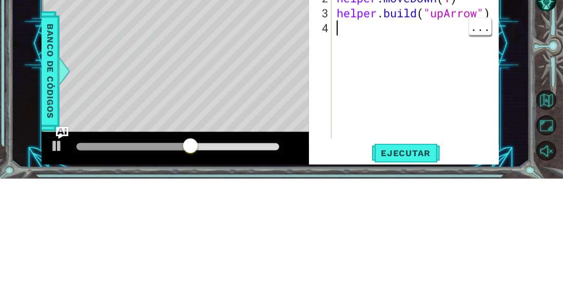
scroll to position [3, 0]
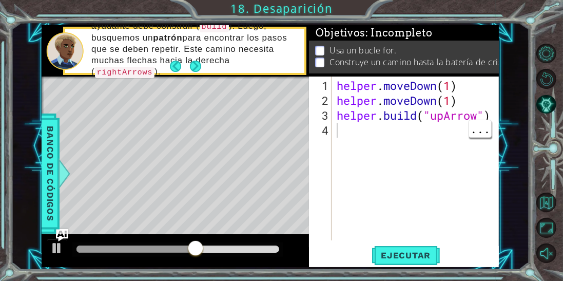
click at [416, 263] on button "Ejecutar" at bounding box center [406, 255] width 70 height 19
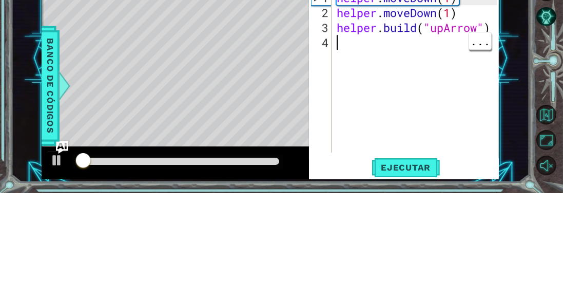
click at [498, 157] on div "1 2 3 4 helper . moveDown ( 1 ) helper . moveDown ( 1 ) helper . build ( "upArr…" at bounding box center [404, 171] width 190 height 190
click at [463, 171] on div "helper . moveDown ( 1 ) helper . moveDown ( 1 ) helper . build ( "upArrow" )" at bounding box center [419, 174] width 168 height 193
click at [469, 163] on div "helper . moveDown ( 1 ) helper . moveDown ( 1 ) helper . build ( "upArrow" )" at bounding box center [419, 174] width 168 height 193
click at [372, 147] on div "helper . moveDown ( 1 ) helper . moveDown ( 1 ) helper . build ( "upArrow" )" at bounding box center [419, 174] width 168 height 193
click at [512, 107] on div "1 ההההההההההההההההההההההההההההההההההההההההההההההההההההההההההההההההההההההההההההה…" at bounding box center [270, 146] width 518 height 247
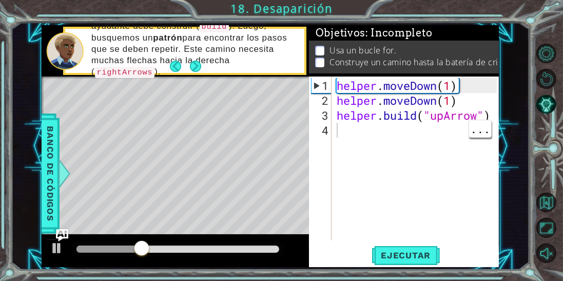
click at [444, 116] on div "helper . moveDown ( 1 ) helper . moveDown ( 1 ) helper . build ( "upArrow" )" at bounding box center [419, 174] width 168 height 193
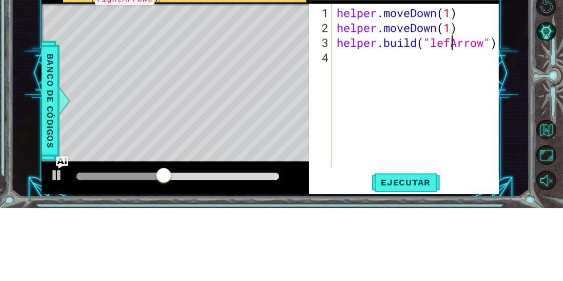
type textarea "[DOMAIN_NAME]("leftArrow")"
click at [487, 155] on div "helper . moveDown ( 1 ) helper . moveDown ( 1 ) helper . build ( "leftArrow" )" at bounding box center [419, 174] width 168 height 193
click at [513, 138] on div "1 ההההההההההההההההההההההההההההההההההההההההההההההההההההההההההההההההההההההההההההה…" at bounding box center [270, 146] width 518 height 247
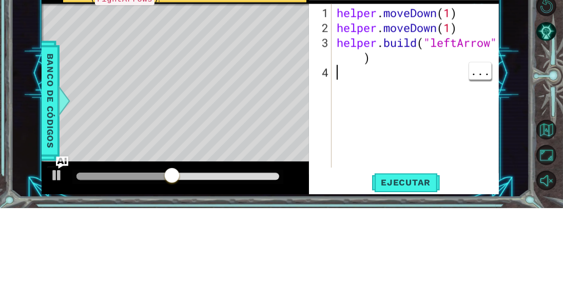
scroll to position [3, 0]
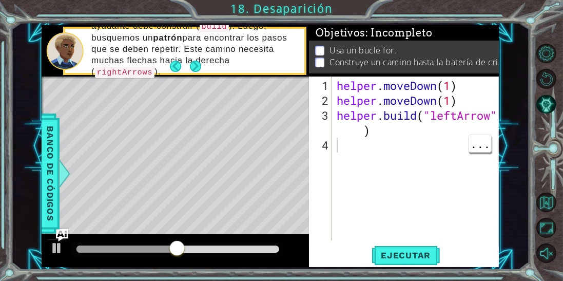
click at [415, 262] on button "Ejecutar" at bounding box center [406, 255] width 70 height 19
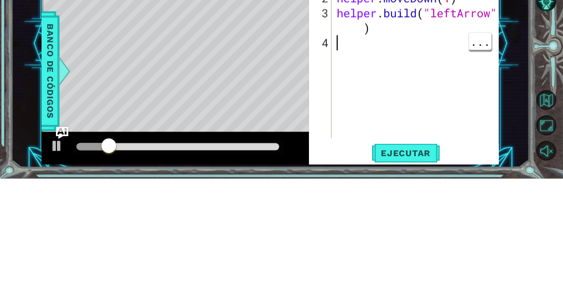
click at [458, 114] on div "helper . moveDown ( 1 ) helper . moveDown ( 1 ) helper . build ( "leftArrow" )" at bounding box center [419, 174] width 168 height 193
type textarea "[DOMAIN_NAME]("rightArrow")"
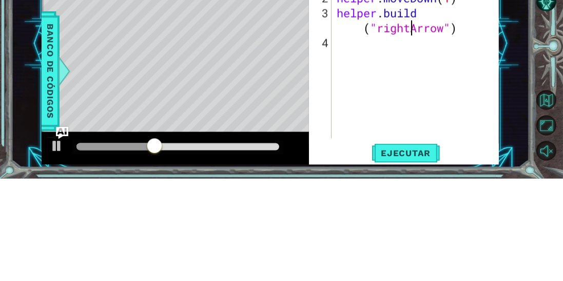
click at [485, 181] on div "helper . moveDown ( 1 ) helper . moveDown ( 1 ) helper . build ( "rightArrow" )" at bounding box center [419, 174] width 168 height 193
click at [523, 169] on div "1 ההההההההההההההההההההההההההההההההההההההההההההההההההההההההההההההההההההההההההההה…" at bounding box center [270, 146] width 518 height 247
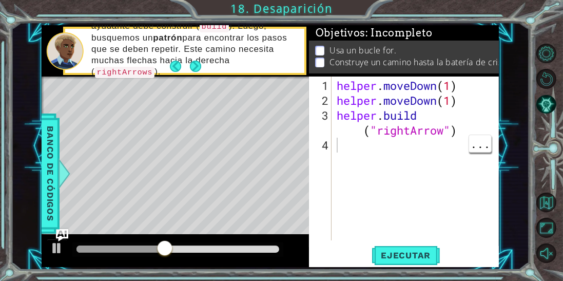
click at [428, 260] on span "Ejecutar" at bounding box center [406, 255] width 70 height 10
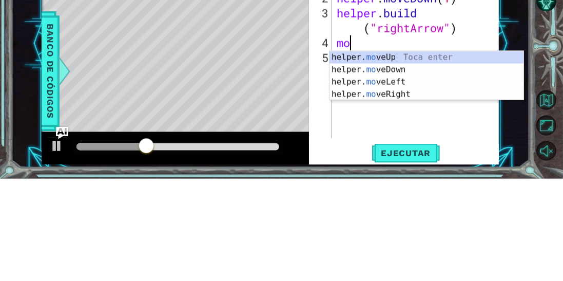
scroll to position [0, 0]
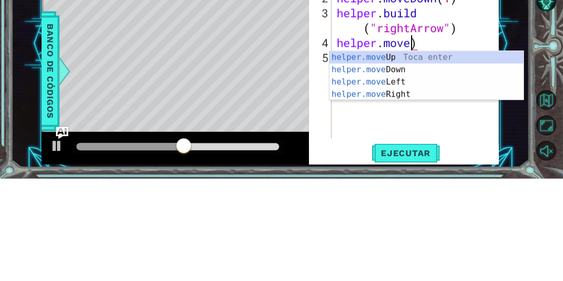
click at [409, 194] on div "helper.move Up Toca enter helper.move Down Toca enter helper.move Left Toca ent…" at bounding box center [426, 190] width 195 height 74
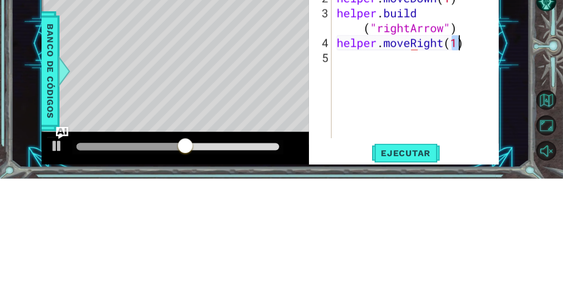
type textarea "helper.moveRight(1)"
click at [473, 150] on div "helper . moveDown ( 1 ) helper . moveDown ( 1 ) helper . build ( "rightArrow" )…" at bounding box center [419, 174] width 168 height 193
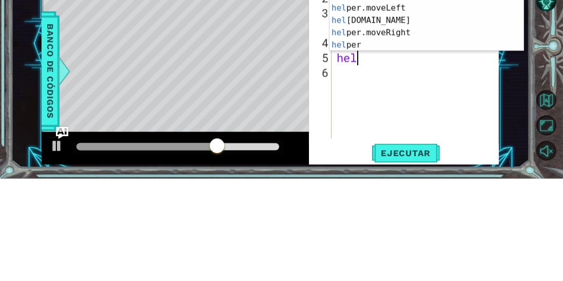
scroll to position [0, 0]
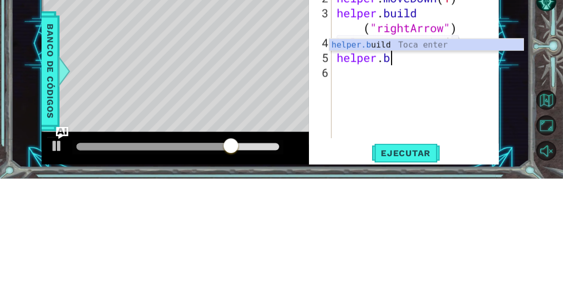
click at [394, 150] on div "helper.b uild Toca enter" at bounding box center [426, 159] width 195 height 37
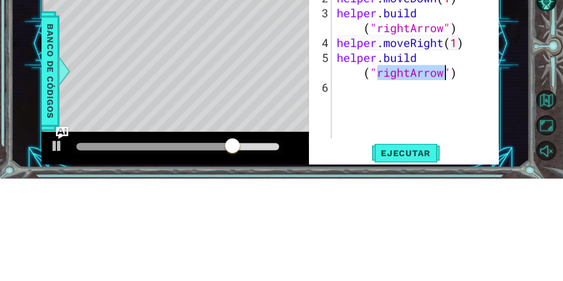
type textarea "[DOMAIN_NAME]("rightArrow")"
click at [468, 178] on div "helper . moveDown ( 1 ) helper . moveDown ( 1 ) helper . build ( "rightArrow" )…" at bounding box center [419, 174] width 168 height 193
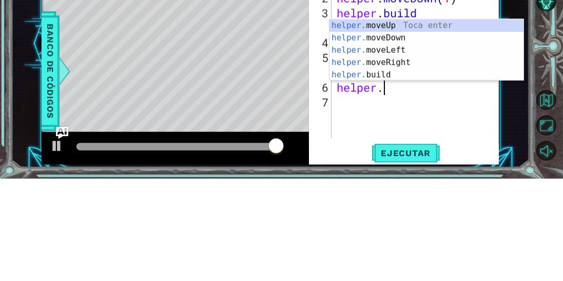
scroll to position [0, 2]
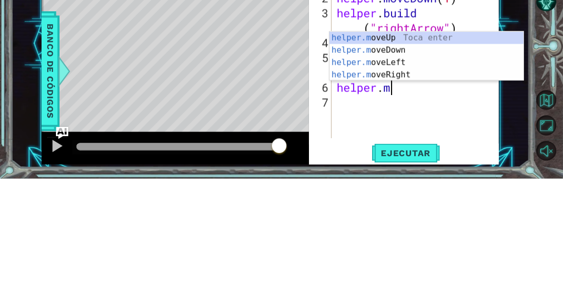
click at [409, 179] on div "helper.m oveUp Toca enter helper.m oveDown Toca enter helper.m oveLeft Toca ent…" at bounding box center [426, 171] width 195 height 74
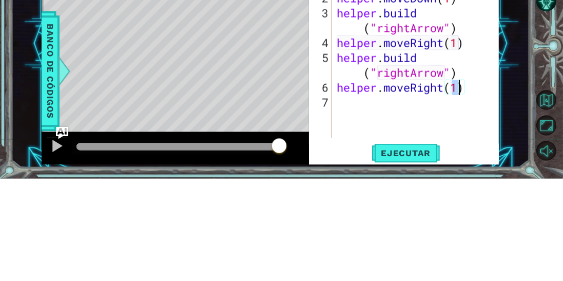
scroll to position [0, 5]
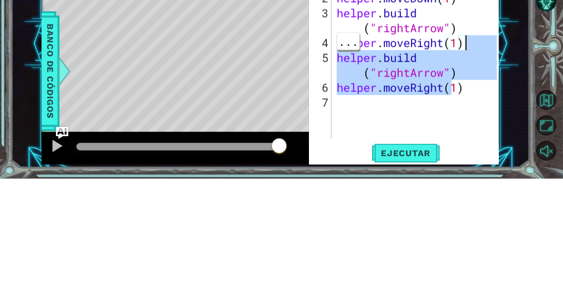
type textarea "helper.moveRight(1) [DOMAIN_NAME]("rightArrow")"
click at [513, 147] on div "1 ההההההההההההההההההההההההההההההההההההההההההההההההההההההההההההההההההההההההההההה…" at bounding box center [270, 146] width 518 height 247
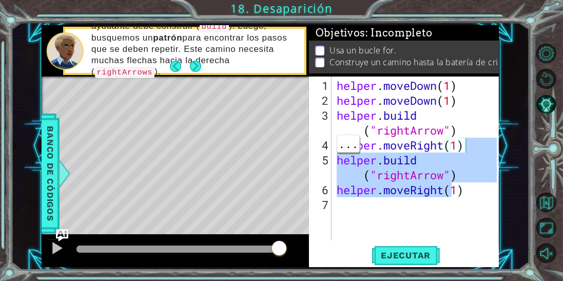
click at [422, 217] on div "helper . moveDown ( 1 ) helper . moveDown ( 1 ) helper . build ( "rightArrow" )…" at bounding box center [419, 174] width 168 height 193
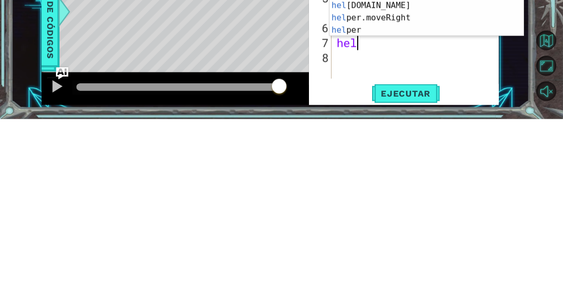
scroll to position [0, 1]
click at [390, 182] on div "help er Toca enter help er.moveUp Toca enter help er.moveDown Toca enter help e…" at bounding box center [426, 173] width 195 height 99
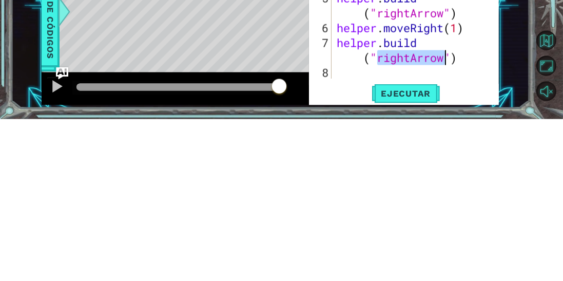
scroll to position [0, 7]
type textarea "[DOMAIN_NAME]("rightArrow")"
click at [513, 194] on div "1 ההההההההההההההההההההההההההההההההההההההההההההההההההההההההההההההההההההההההההההה…" at bounding box center [270, 146] width 518 height 247
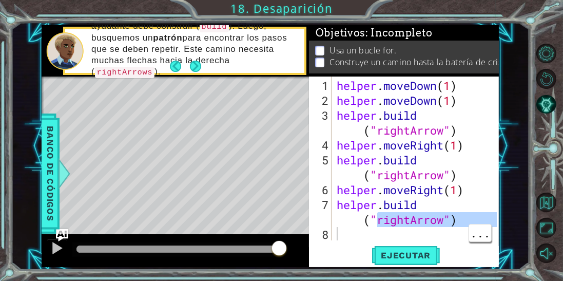
click at [411, 264] on button "Ejecutar" at bounding box center [406, 255] width 70 height 19
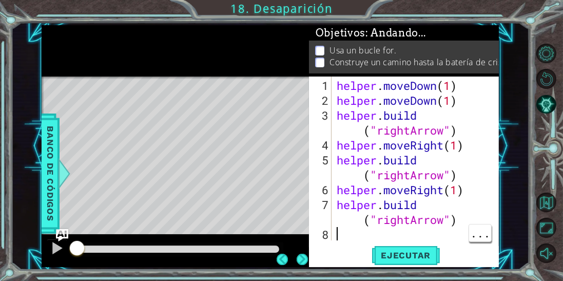
scroll to position [13, 0]
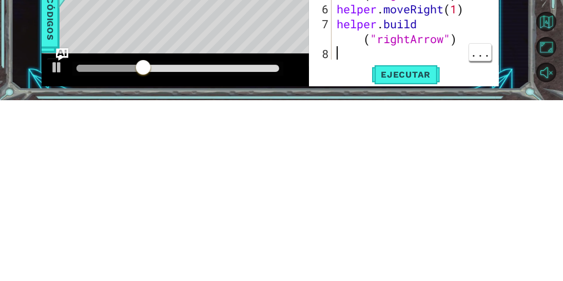
click at [507, 222] on div "1 ההההההההההההההההההההההההההההההההההההההההההההההההההההההההההההההההההההההההההההה…" at bounding box center [270, 146] width 518 height 247
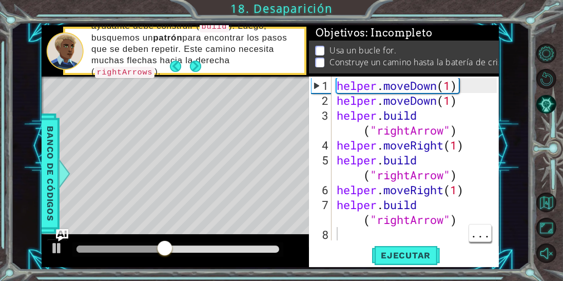
click at [454, 102] on div "helper . moveDown ( 1 ) helper . moveDown ( 1 ) helper . build ( "rightArrow" )…" at bounding box center [419, 174] width 168 height 193
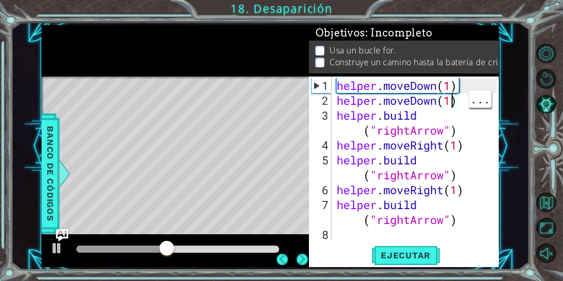
scroll to position [0, 5]
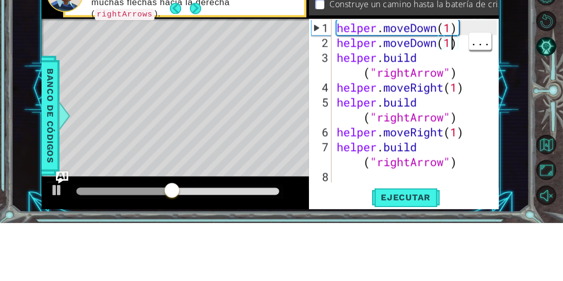
click at [452, 86] on div "helper . moveDown ( 1 ) helper . moveDown ( 1 ) helper . build ( "rightArrow" )…" at bounding box center [419, 174] width 168 height 193
click at [464, 87] on div "helper . moveDown ( 1 ) helper . moveDown ( 1 ) helper . build ( "rightArrow" )…" at bounding box center [419, 174] width 168 height 193
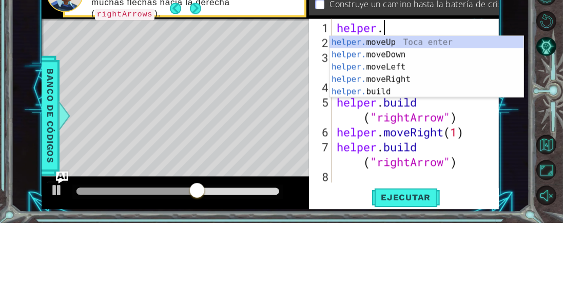
scroll to position [0, 1]
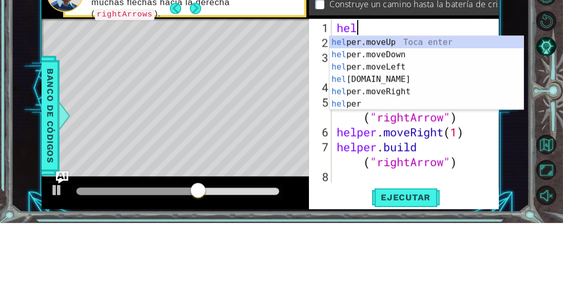
type textarea "h"
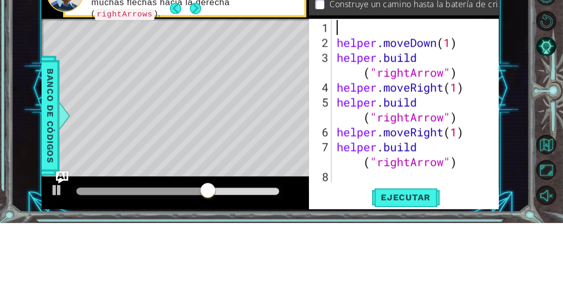
click at [337, 100] on div "helper . moveDown ( 1 ) helper . build ( "rightArrow" ) helper . moveRight ( 1 …" at bounding box center [419, 174] width 168 height 193
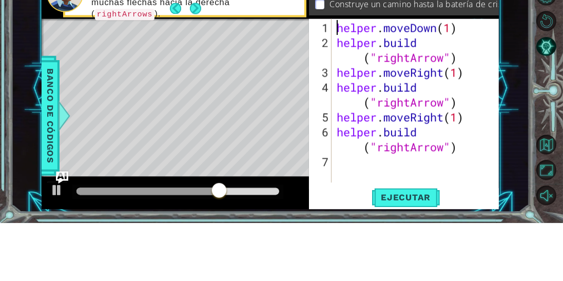
click at [450, 86] on div "helper . moveDown ( 1 ) helper . build ( "rightArrow" ) helper . moveRight ( 1 …" at bounding box center [419, 174] width 168 height 193
type textarea "helper.moveDown(2)"
click at [498, 112] on div "helper.moveDown(2) 1 2 3 4 5 6 7 helper . moveDown ( 2 ) helper . build ( "righ…" at bounding box center [404, 171] width 190 height 190
click at [511, 109] on div "1 ההההההההההההההההההההההההההההההההההההההההההההההההההההההההההההההההההההההההההההה…" at bounding box center [270, 146] width 518 height 247
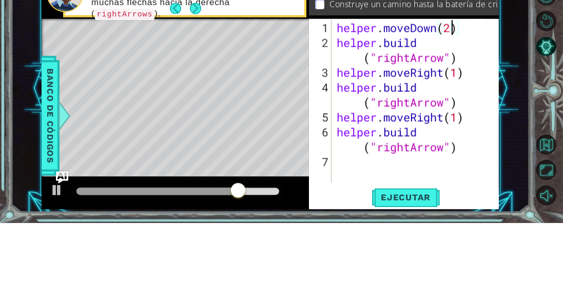
scroll to position [13, 0]
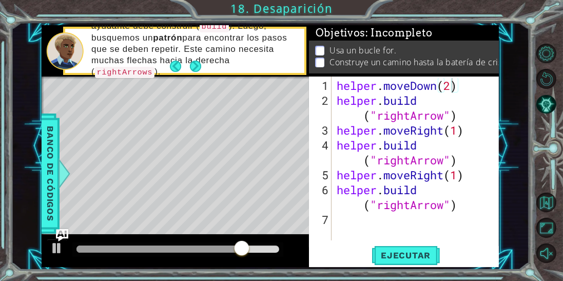
click at [404, 258] on span "Ejecutar" at bounding box center [406, 255] width 70 height 10
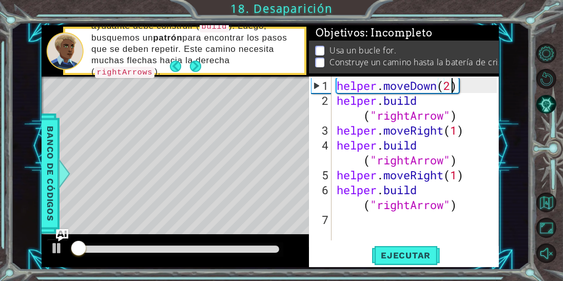
click at [508, 57] on div "1 ההההההההההההההההההההההההההההההההההההההההההההההההההההההההההההההההההההההההההההה…" at bounding box center [270, 146] width 518 height 247
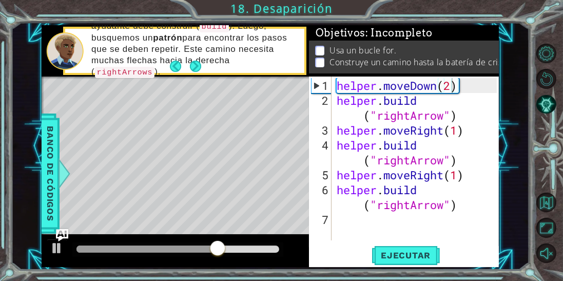
click at [345, 219] on div "helper . moveDown ( 2 ) helper . build ( "rightArrow" ) helper . moveRight ( 1 …" at bounding box center [419, 174] width 168 height 193
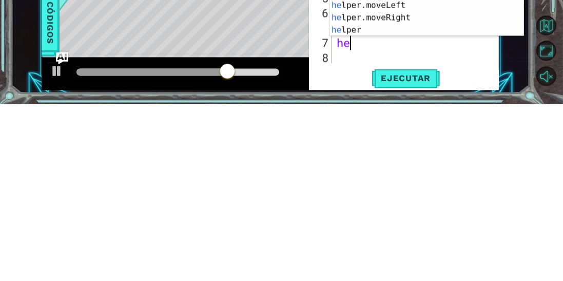
scroll to position [0, 0]
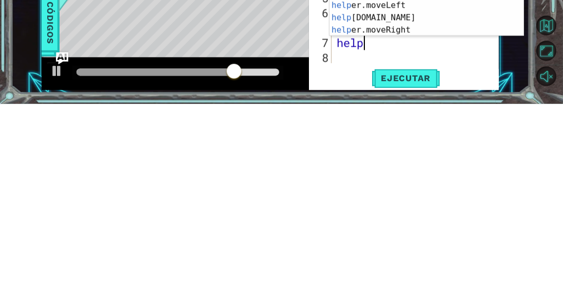
click at [409, 207] on div "help er Toca enter help er.moveUp Toca enter help er.moveDown Toca enter help e…" at bounding box center [426, 188] width 195 height 99
type textarea "helper.moveRight(1)"
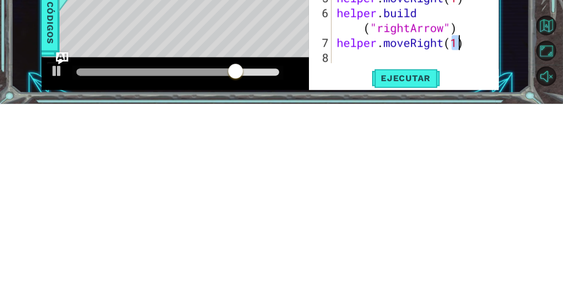
scroll to position [0, 5]
click at [474, 217] on div "helper . moveDown ( 2 ) helper . build ( "rightArrow" ) helper . moveRight ( 1 …" at bounding box center [419, 174] width 168 height 193
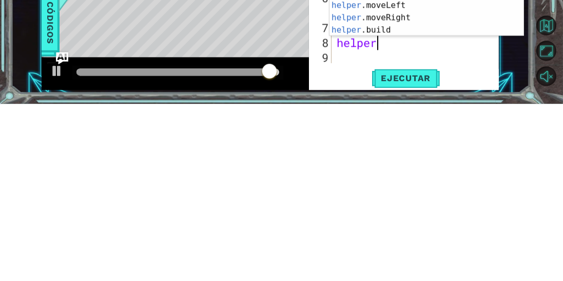
scroll to position [0, 1]
click at [393, 204] on div "helper. moveUp Toca enter helper. moveDown Toca enter helper. moveLeft Toca ent…" at bounding box center [426, 194] width 195 height 86
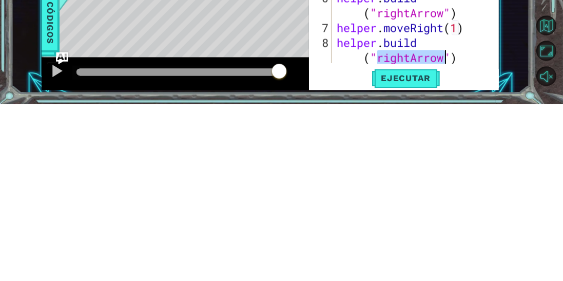
scroll to position [30, 0]
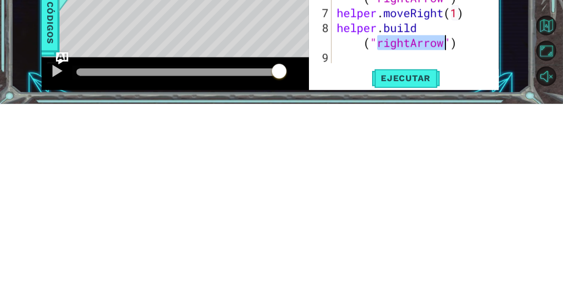
type textarea "[DOMAIN_NAME]("rightArrow")"
click at [501, 204] on div "1 ההההההההההההההההההההההההההההההההההההההההההההההההההההההההההההההההההההההההההההה…" at bounding box center [270, 146] width 518 height 247
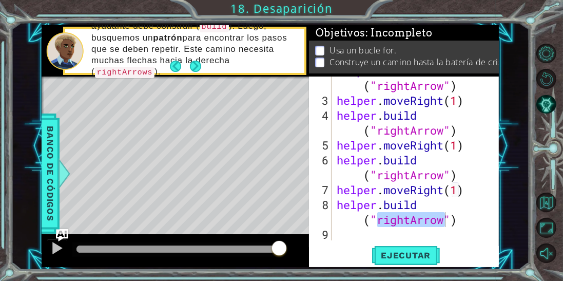
click at [416, 259] on span "Ejecutar" at bounding box center [406, 255] width 70 height 10
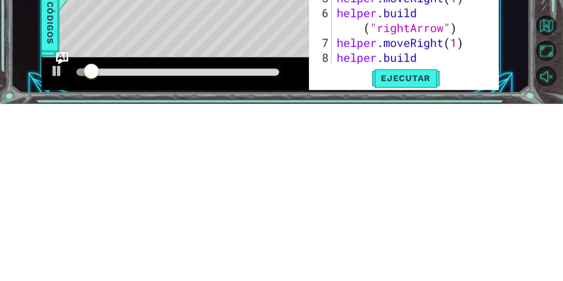
scroll to position [0, 0]
click at [499, 230] on div "[DOMAIN_NAME]("rightArrow") 1 2 3 4 5 6 7 8 helper . moveDown ( 2 ) helper . bu…" at bounding box center [404, 171] width 190 height 190
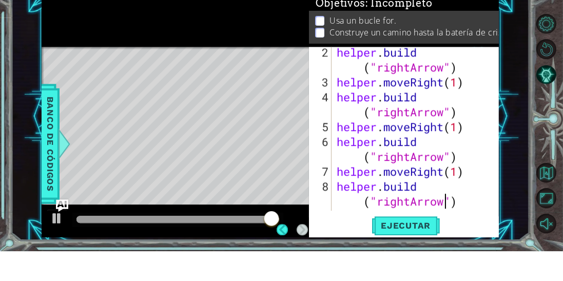
scroll to position [18, 0]
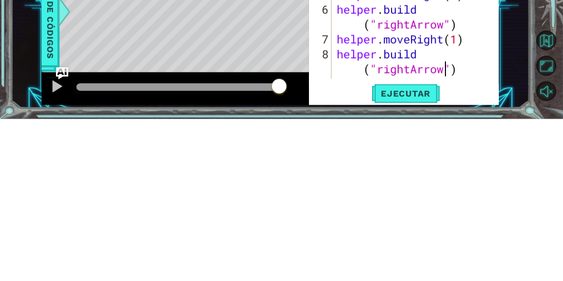
click at [465, 238] on div "helper . build ( "rightArrow" ) helper . moveRight ( 1 ) helper . build ( "righ…" at bounding box center [419, 178] width 168 height 208
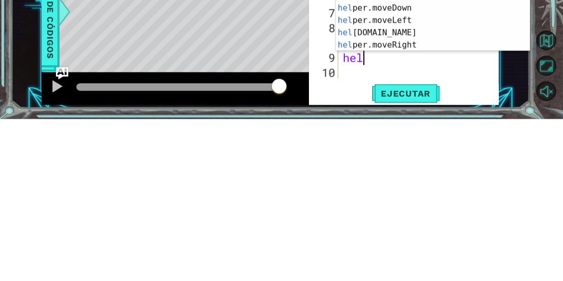
scroll to position [0, 0]
click at [411, 209] on div "help er Toca enter help er.moveUp Toca enter help er.moveDown Toca enter help e…" at bounding box center [433, 188] width 195 height 99
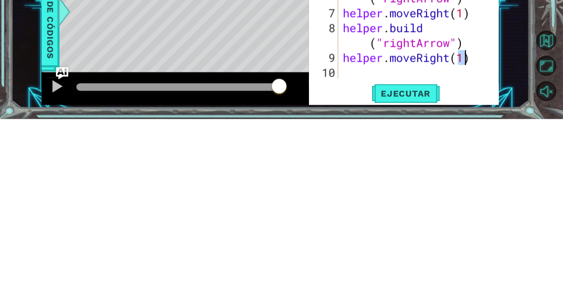
type textarea "helper.moveRight(1)"
click at [345, 236] on div "helper . moveRight ( 1 ) helper . build ( "rightArrow" ) helper . moveRight ( 1…" at bounding box center [422, 174] width 162 height 193
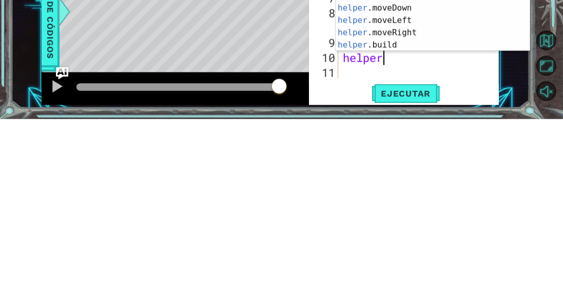
scroll to position [0, 1]
click at [391, 210] on div "helper Toca enter helper .moveUp Toca enter helper .moveDown Toca enter helper …" at bounding box center [433, 188] width 195 height 99
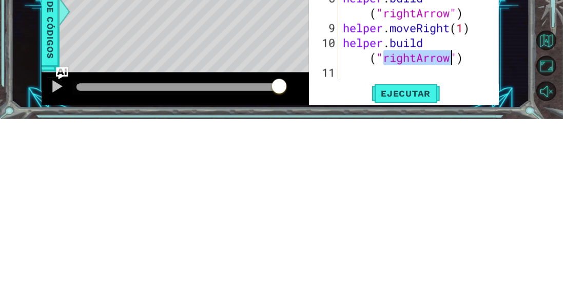
scroll to position [0, 0]
click at [472, 222] on div "helper . build ( "rightArrow" ) helper . moveRight ( 1 ) helper . build ( "righ…" at bounding box center [422, 167] width 162 height 208
click at [416, 224] on div "helper . build ( "rightArrow" ) helper . moveRight ( 1 ) helper . build ( "righ…" at bounding box center [422, 167] width 162 height 208
click at [416, 219] on div "helper . build ( "rightArrow" ) helper . moveRight ( 1 ) helper . build ( "righ…" at bounding box center [422, 167] width 162 height 208
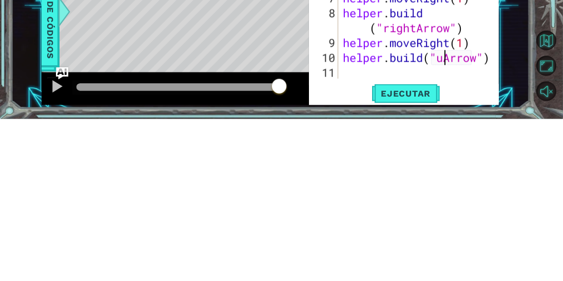
scroll to position [0, 5]
type textarea "[DOMAIN_NAME]("upArrow")"
click at [514, 227] on div "1 ההההההההההההההההההההההההההההההההההההההההההההההההההההההההההההההההההההההההההההה…" at bounding box center [270, 146] width 518 height 247
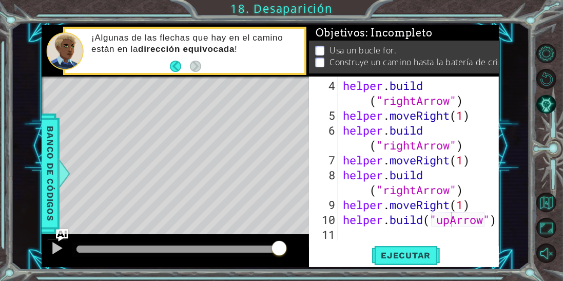
click at [415, 248] on button "Ejecutar" at bounding box center [406, 255] width 70 height 19
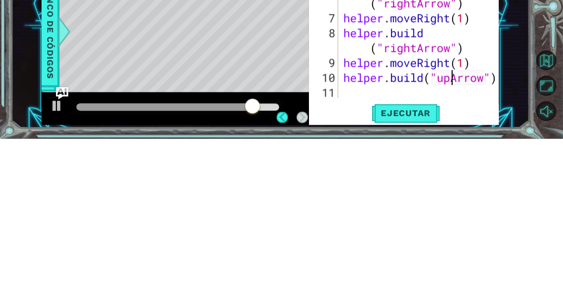
scroll to position [1, 0]
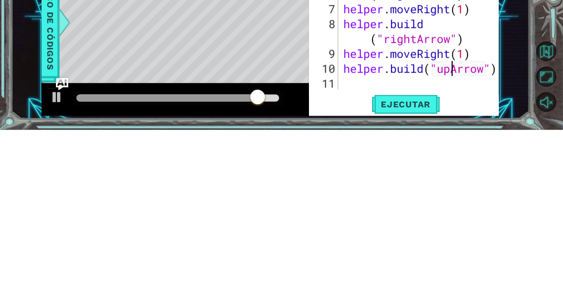
click at [364, 236] on div "helper . build ( "rightArrow" ) helper . moveRight ( 1 ) helper . build ( "righ…" at bounding box center [421, 182] width 161 height 208
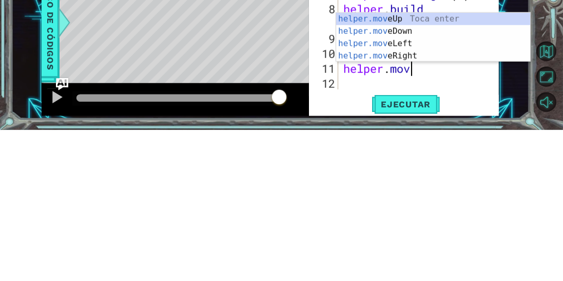
scroll to position [0, 2]
click at [441, 171] on div "helper.mov eUp Toca enter helper.mov eDown Toca enter helper.mov eLeft Toca ent…" at bounding box center [433, 201] width 195 height 74
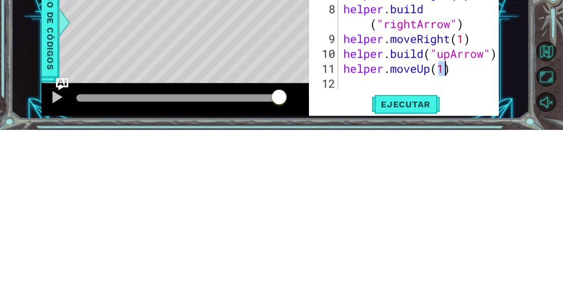
type textarea "helper.moveUp(1)"
click at [467, 225] on div "helper . build ( "rightArrow" ) helper . moveRight ( 1 ) helper . build ( "righ…" at bounding box center [421, 167] width 161 height 208
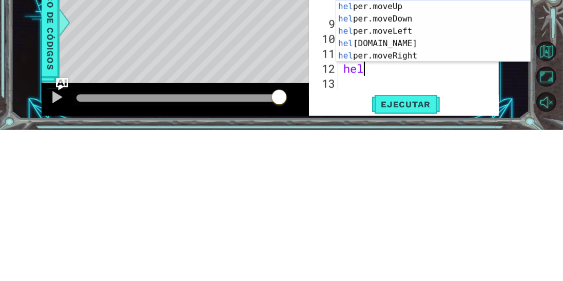
scroll to position [0, 0]
click at [399, 211] on div "helper Toca enter helper .moveUp Toca enter helper .moveDown Toca enter helper …" at bounding box center [433, 188] width 195 height 99
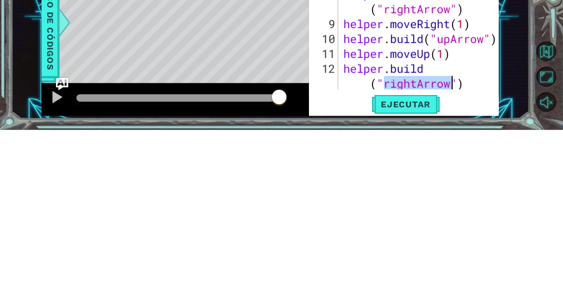
scroll to position [104, 0]
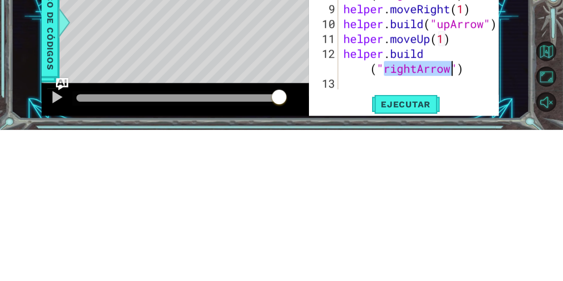
click at [413, 220] on div "helper . build ( "rightArrow" ) helper . moveRight ( 1 ) helper . build ( "righ…" at bounding box center [421, 182] width 161 height 208
click at [418, 221] on div "helper . build ( "rightArrow" ) helper . moveRight ( 1 ) helper . build ( "righ…" at bounding box center [421, 182] width 161 height 208
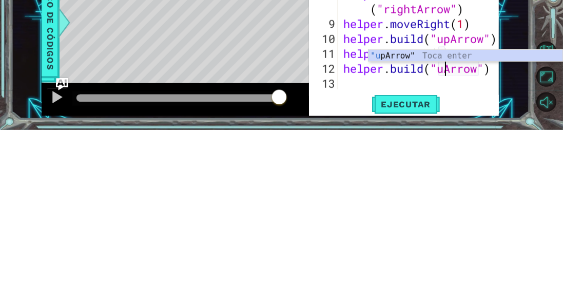
scroll to position [0, 5]
click at [521, 233] on div "1 ההההההההההההההההההההההההההההההההההההההההההההההההההההההההההההההההההההההההההההה…" at bounding box center [270, 146] width 518 height 247
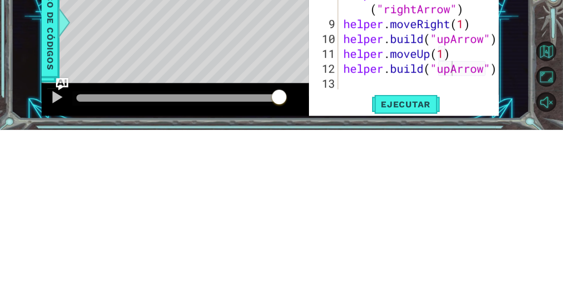
scroll to position [1, 0]
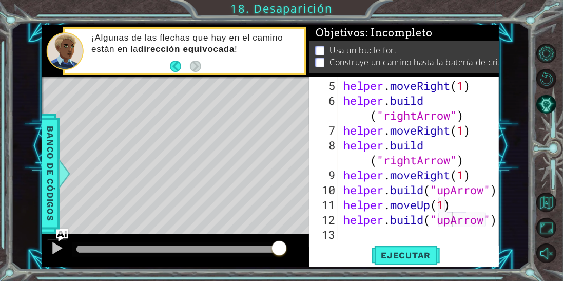
click at [426, 256] on span "Ejecutar" at bounding box center [406, 255] width 70 height 10
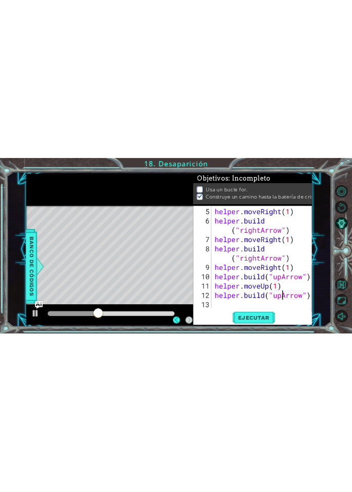
scroll to position [0, 0]
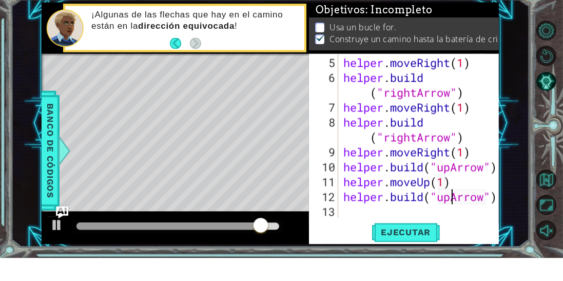
click at [514, 89] on div "1 ההההההההההההההההההההההההההההההההההההההההההההההההההההההההההההההההההההההההההההה…" at bounding box center [270, 146] width 518 height 247
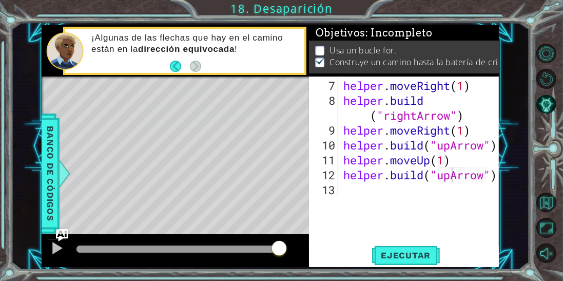
scroll to position [89, 0]
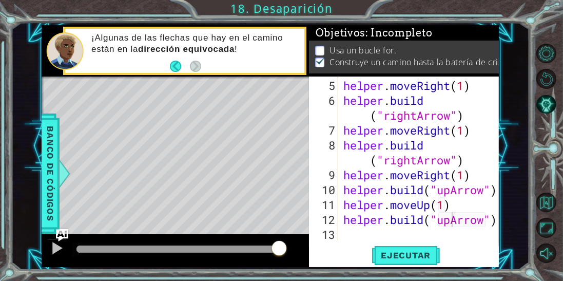
click at [179, 72] on button "Back" at bounding box center [180, 66] width 20 height 11
click at [519, 46] on div "1 ההההההההההההההההההההההההההההההההההההההההההההההההההההההההההההההההההההההההההההה…" at bounding box center [270, 146] width 518 height 247
click at [176, 69] on button "Back" at bounding box center [180, 66] width 20 height 11
click at [176, 62] on footer at bounding box center [185, 66] width 31 height 15
click at [173, 72] on button "Back" at bounding box center [180, 66] width 20 height 11
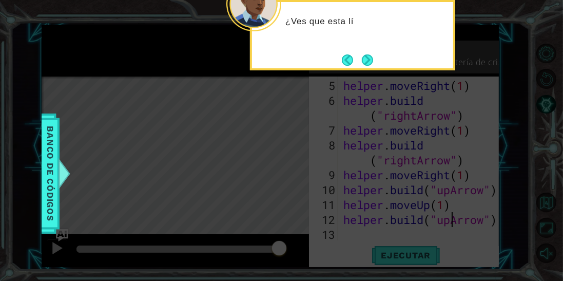
click at [498, 42] on icon at bounding box center [281, 140] width 563 height 281
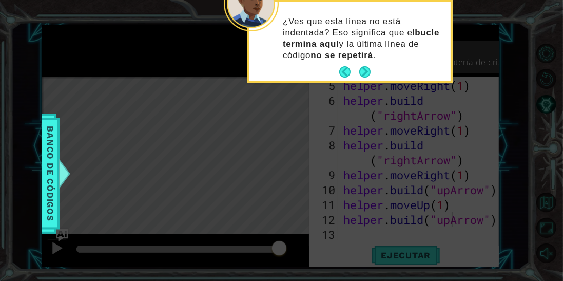
click at [366, 71] on button "Next" at bounding box center [364, 71] width 11 height 11
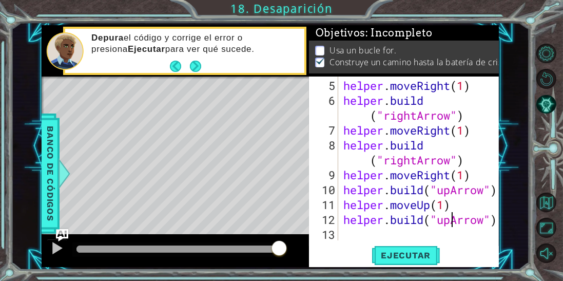
click at [173, 70] on button "Back" at bounding box center [180, 66] width 20 height 11
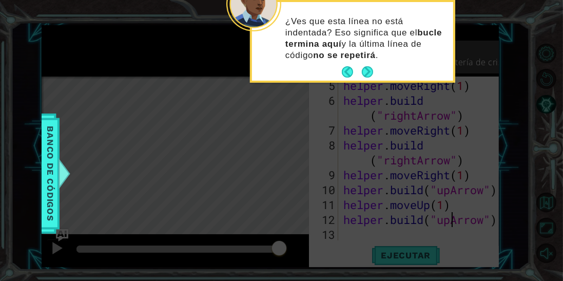
click at [347, 76] on button "Back" at bounding box center [352, 71] width 20 height 11
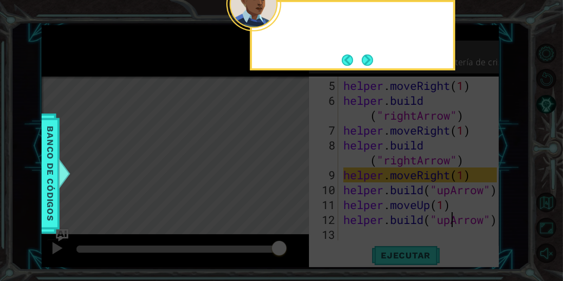
scroll to position [89, 0]
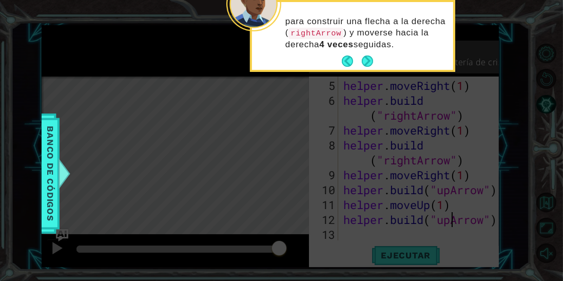
click at [342, 58] on button "Back" at bounding box center [352, 60] width 20 height 11
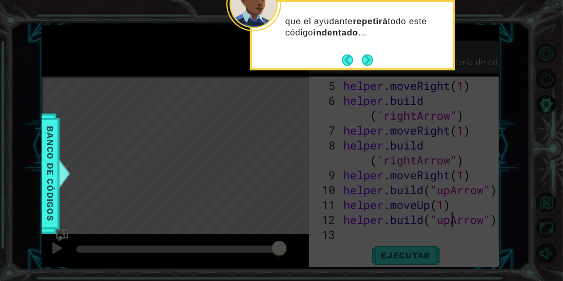
click at [346, 62] on button "Back" at bounding box center [352, 59] width 20 height 11
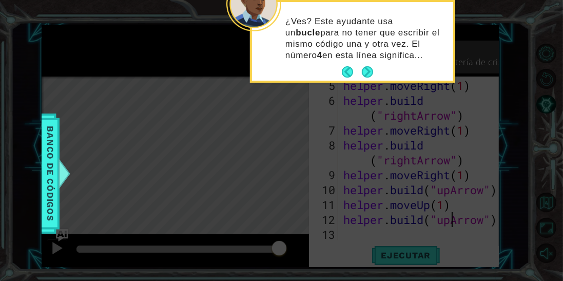
click at [497, 32] on icon at bounding box center [281, 140] width 563 height 281
click at [468, 18] on icon at bounding box center [281, 140] width 563 height 281
click at [463, 110] on icon at bounding box center [281, 140] width 563 height 281
click at [473, 115] on icon at bounding box center [281, 140] width 563 height 281
click at [344, 70] on button "Back" at bounding box center [352, 71] width 20 height 11
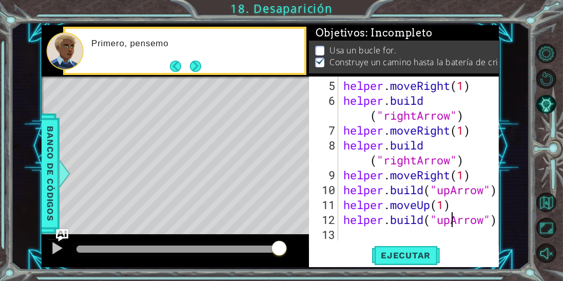
click at [173, 66] on button "Back" at bounding box center [180, 66] width 20 height 11
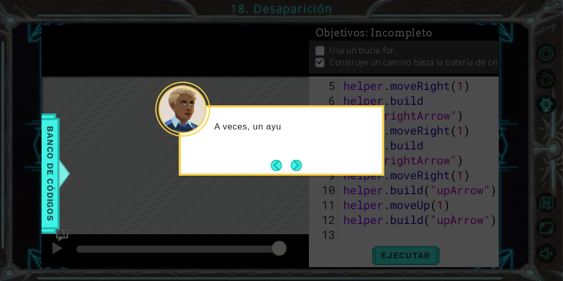
click at [274, 160] on button "Back" at bounding box center [281, 165] width 20 height 11
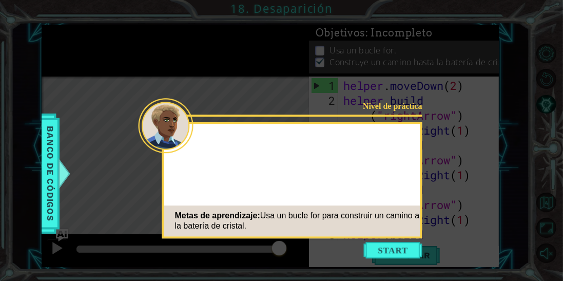
scroll to position [0, 0]
click at [452, 70] on icon at bounding box center [281, 140] width 563 height 281
click at [482, 124] on icon at bounding box center [281, 140] width 563 height 281
click at [478, 122] on icon at bounding box center [281, 140] width 563 height 281
click at [403, 104] on div "Nivel de práctica" at bounding box center [389, 106] width 65 height 11
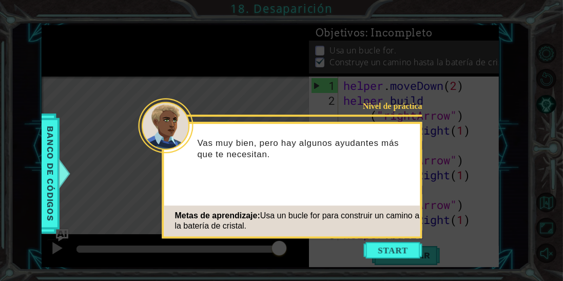
click at [400, 245] on button "Start" at bounding box center [393, 250] width 59 height 16
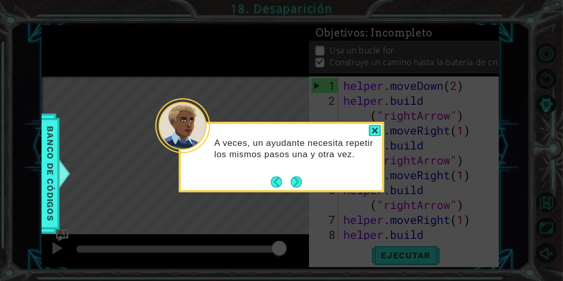
click at [374, 132] on div at bounding box center [375, 131] width 12 height 12
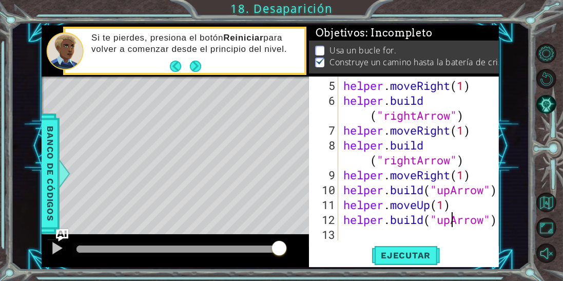
scroll to position [89, 0]
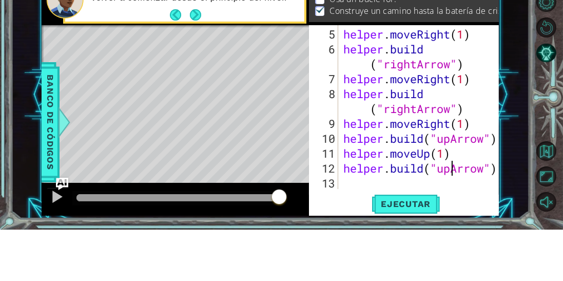
click at [471, 116] on div "helper . moveRight ( 1 ) helper . build ( "rightArrow" ) helper . moveRight ( 1…" at bounding box center [421, 174] width 161 height 193
click at [514, 97] on div "1 ההההההההההההההההההההההההההההההההההההההההההההההההההההההההההההההההההההההההההההה…" at bounding box center [270, 146] width 518 height 247
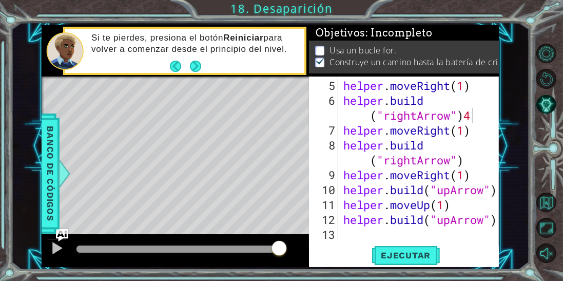
click at [411, 249] on button "Ejecutar" at bounding box center [406, 255] width 70 height 19
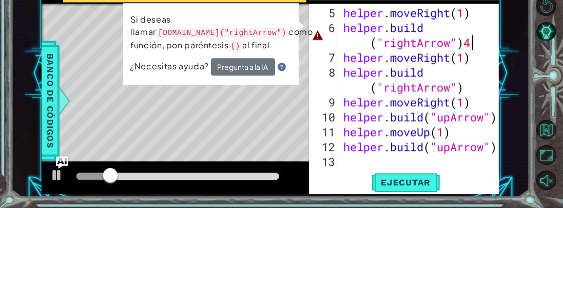
scroll to position [0, 8]
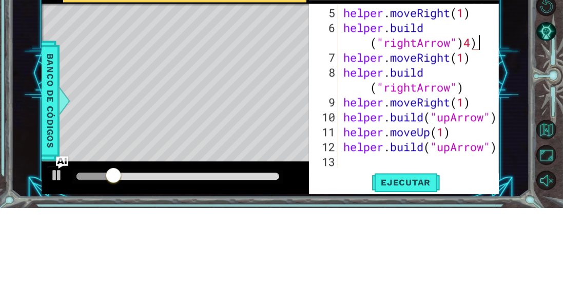
click at [463, 118] on div "helper . moveRight ( 1 ) helper . build ( "rightArrow" ) 4 ) helper . moveRight…" at bounding box center [421, 174] width 161 height 193
click at [510, 129] on div "1 ההההההההההההההההההההההההההההההההההההההההההההההההההההההההההההההההההההההההההההה…" at bounding box center [270, 146] width 518 height 247
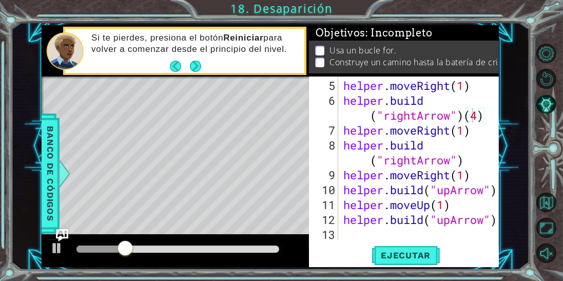
click at [418, 252] on span "Ejecutar" at bounding box center [406, 255] width 70 height 10
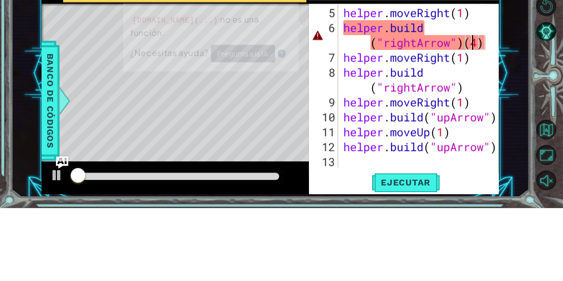
click at [520, 92] on div "1 ההההההההההההההההההההההההההההההההההההההההההההההההההההההההההההההההההההההההההההה…" at bounding box center [270, 146] width 518 height 247
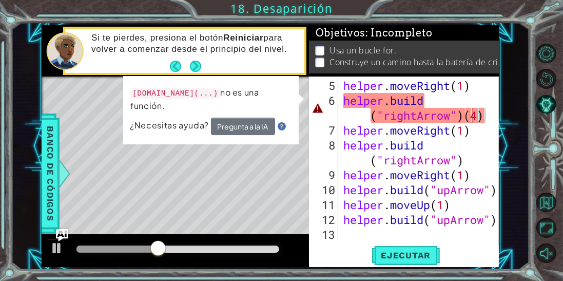
click at [200, 71] on button "Next" at bounding box center [195, 66] width 11 height 11
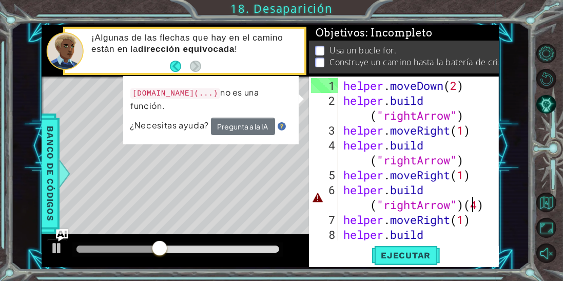
scroll to position [0, 0]
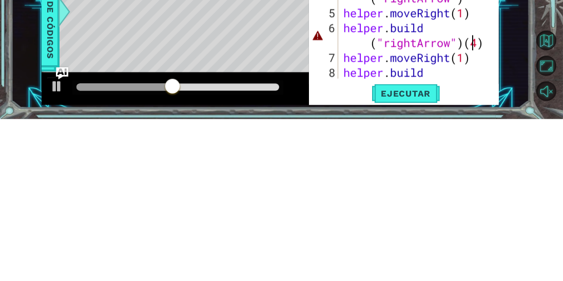
click at [515, 179] on div "1 ההההההההההההההההההההההההההההההההההההההההההההההההההההההההההההההההההההההההההההה…" at bounding box center [270, 146] width 518 height 247
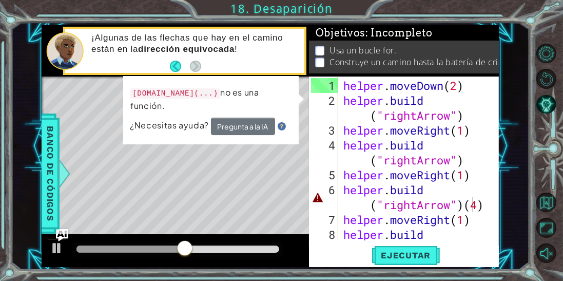
click at [176, 68] on button "Back" at bounding box center [180, 66] width 20 height 11
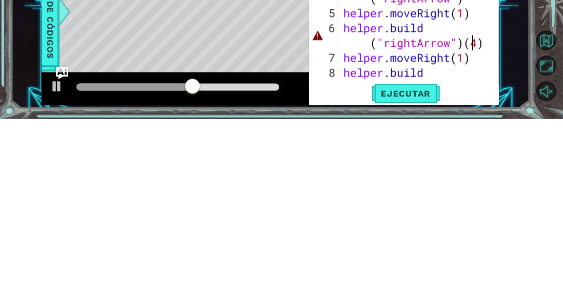
click at [499, 247] on div "1 ההההההההההההההההההההההההההההההההההההההההההההההההההההההההההההההההההההההההההההה…" at bounding box center [270, 146] width 518 height 247
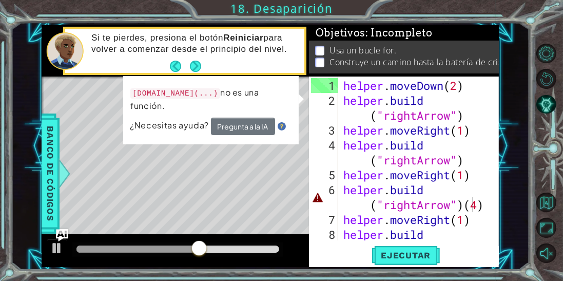
click at [178, 71] on button "Back" at bounding box center [180, 66] width 20 height 11
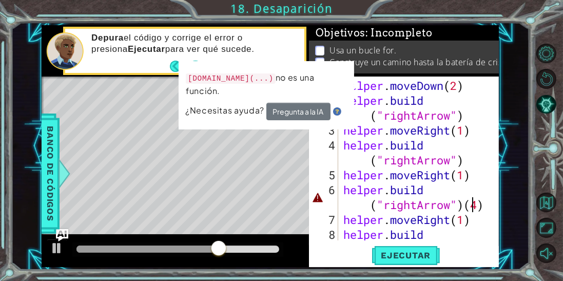
click at [164, 58] on div "Depura el código y corrige el error o presiona Ejecutar para ver qué sucede." at bounding box center [194, 51] width 220 height 48
click at [177, 69] on button "Back" at bounding box center [180, 66] width 20 height 11
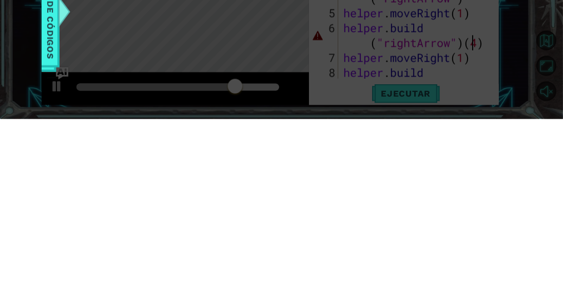
click at [245, 195] on icon at bounding box center [281, 140] width 563 height 281
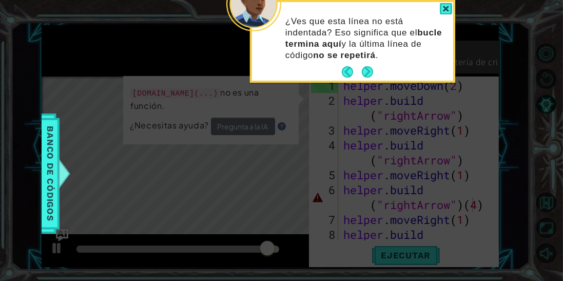
click at [349, 77] on button "Back" at bounding box center [352, 71] width 20 height 11
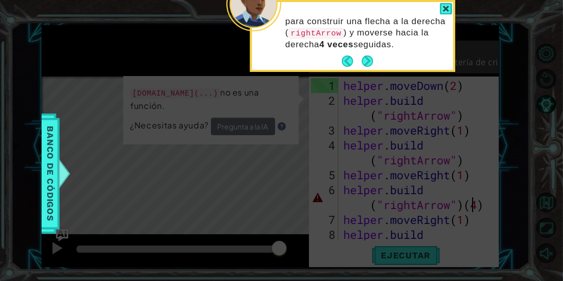
click at [128, 35] on icon at bounding box center [281, 140] width 563 height 281
click at [494, 163] on icon at bounding box center [281, 140] width 563 height 281
click at [492, 138] on icon at bounding box center [281, 140] width 563 height 281
click at [446, 9] on div at bounding box center [446, 9] width 12 height 12
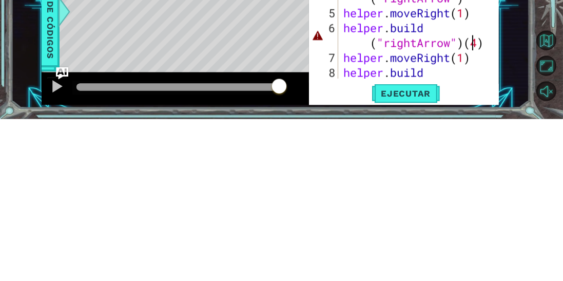
click at [508, 231] on div "1 ההההההההההההההההההההההההההההההההההההההההההההההההההההההההההההההההההההההההההההה…" at bounding box center [270, 146] width 518 height 247
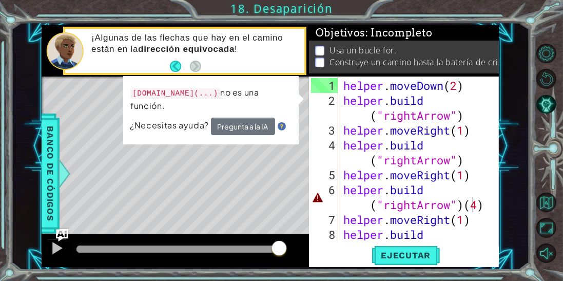
click at [488, 212] on div at bounding box center [492, 202] width 10 height 253
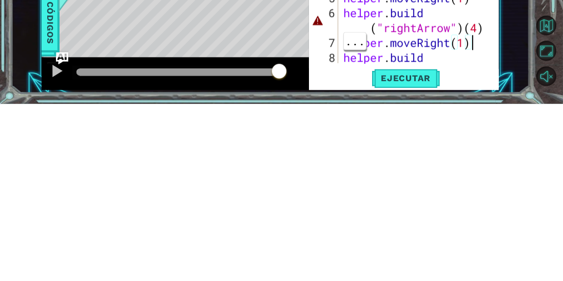
click at [488, 210] on div at bounding box center [492, 202] width 10 height 253
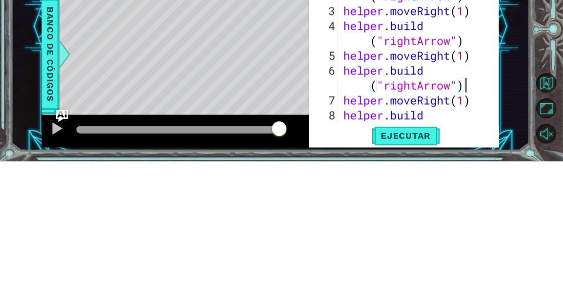
scroll to position [0, 0]
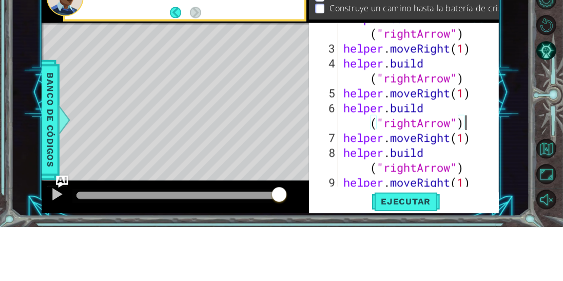
click at [465, 99] on div "helper . build ( "rightArrow" ) helper . moveRight ( 1 ) helper . build ( "righ…" at bounding box center [421, 169] width 161 height 208
click at [499, 103] on div "helper.moveRight(4) 2 3 4 5 6 7 8 9 10 helper . build ( "rightArrow" ) helper .…" at bounding box center [404, 171] width 190 height 190
click at [520, 90] on div "1 ההההההההההההההההההההההההההההההההההההההההההההההההההההההההההההההההההההההההההההה…" at bounding box center [270, 146] width 518 height 247
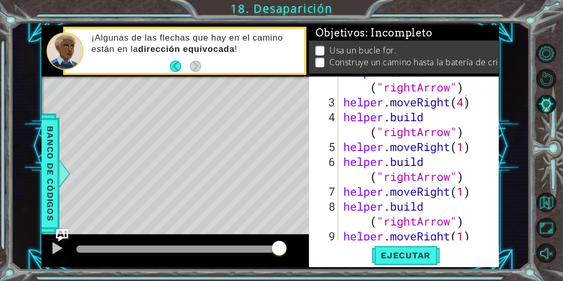
click at [422, 262] on button "Ejecutar" at bounding box center [406, 255] width 70 height 19
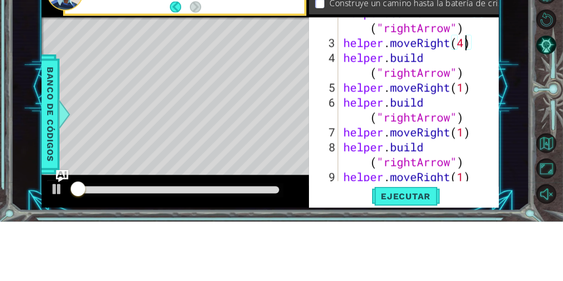
click at [510, 91] on div "1 ההההההההההההההההההההההההההההההההההההההההההההההההההההההההההההההההההההההההההההה…" at bounding box center [270, 146] width 518 height 247
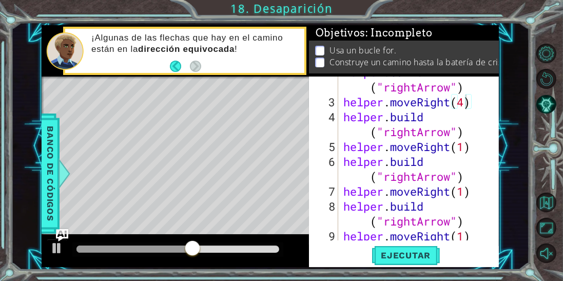
click at [0, 0] on span "..." at bounding box center [0, 0] width 0 height 0
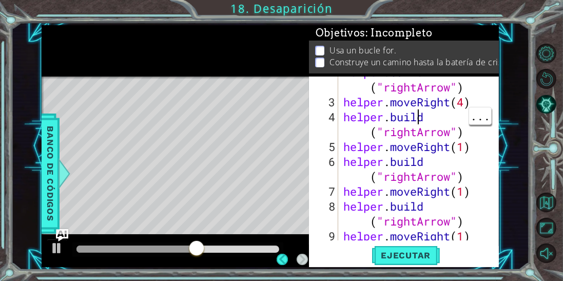
scroll to position [0, 3]
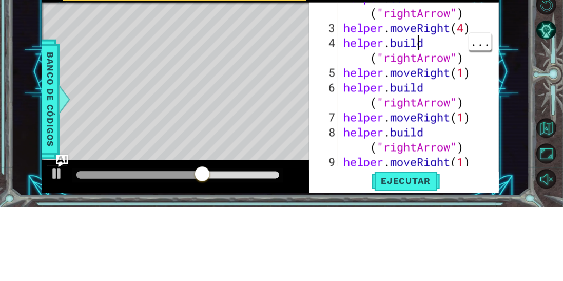
click at [465, 106] on div "helper . build ( "rightArrow" ) helper . moveRight ( 4 ) helper . build ( "righ…" at bounding box center [421, 169] width 161 height 208
click at [538, 114] on button "Pista IA" at bounding box center [546, 104] width 20 height 20
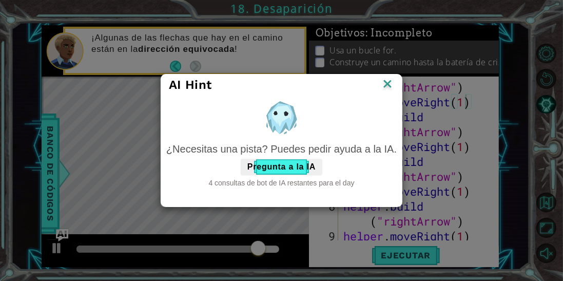
click at [386, 89] on img at bounding box center [387, 84] width 13 height 15
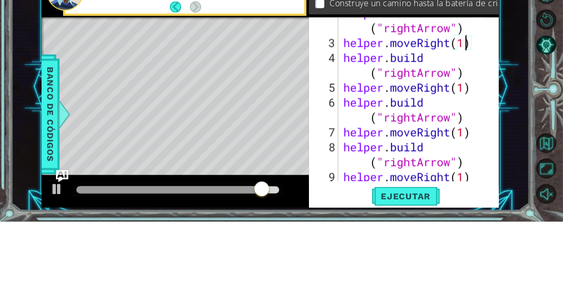
click at [519, 120] on div "1 ההההההההההההההההההההההההההההההההההההההההההההההההההההההההההההההההההההההההההההה…" at bounding box center [270, 146] width 518 height 247
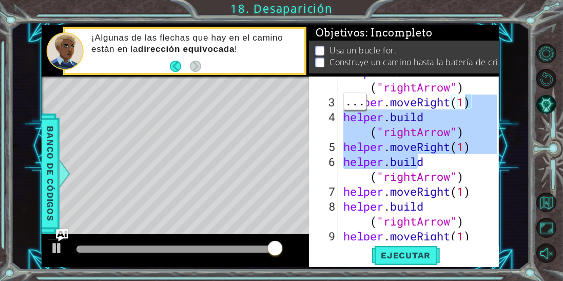
click at [512, 91] on div "1 ההההההההההההההההההההההההההההההההההההההההההההההההההההההההההההההההההההההההההההה…" at bounding box center [270, 146] width 518 height 247
click at [479, 85] on div "helper . build ( "rightArrow" ) helper . moveRight ( 1 ) helper . build ( "righ…" at bounding box center [421, 169] width 161 height 208
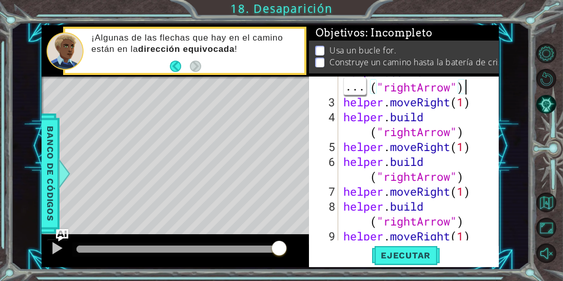
scroll to position [0, 7]
click at [519, 67] on div "1 ההההההההההההההההההההההההההההההההההההההההההההההההההההההההההההההההההההההההההההה…" at bounding box center [270, 146] width 518 height 247
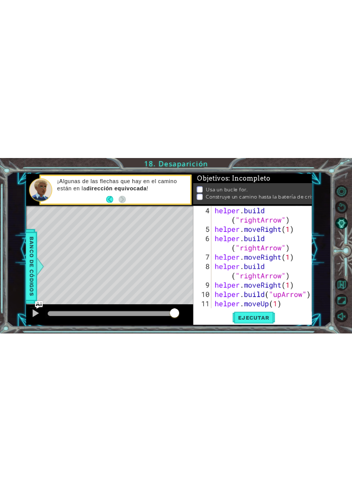
scroll to position [89, 0]
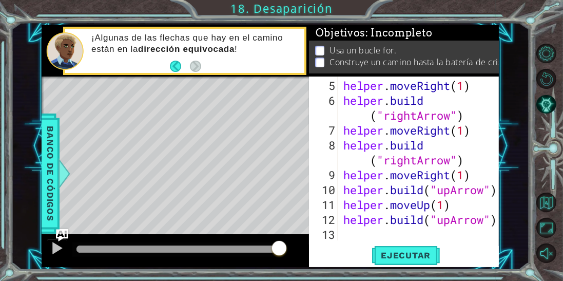
click at [409, 259] on span "Ejecutar" at bounding box center [406, 255] width 70 height 10
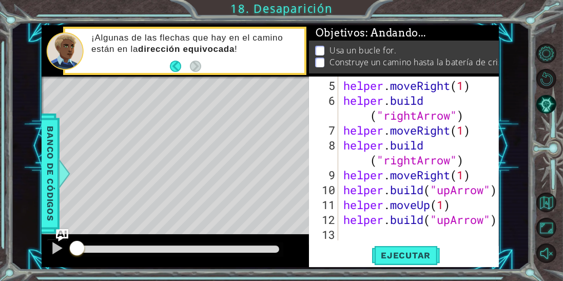
click at [516, 36] on div "1 ההההההההההההההההההההההההההההההההההההההההההההההההההההההההההההההההההההההההההההה…" at bounding box center [270, 146] width 518 height 247
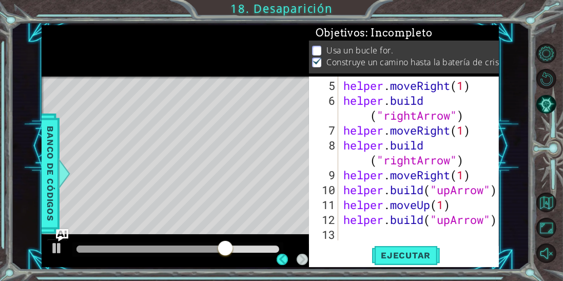
scroll to position [0, 18]
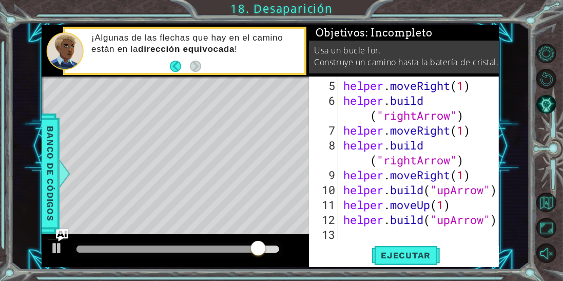
click at [173, 70] on button "Back" at bounding box center [180, 66] width 20 height 11
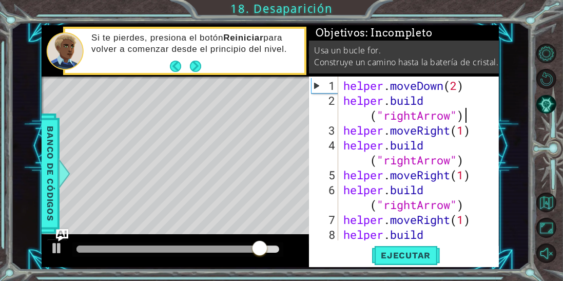
scroll to position [0, 0]
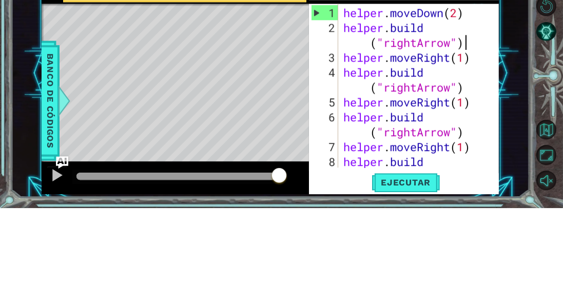
click at [532, 144] on div "1 ההההההההההההההההההההההההההההההההההההההההההההההההההההההההההההההההההההההההההההה…" at bounding box center [281, 140] width 563 height 281
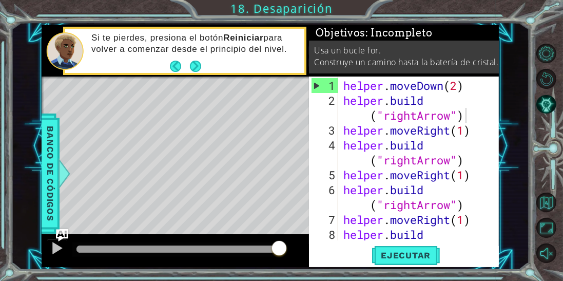
click at [181, 68] on button "Back" at bounding box center [180, 66] width 20 height 11
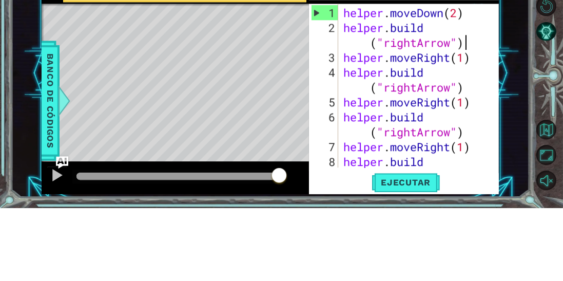
click at [511, 111] on div "1 ההההההההההההההההההההההההההההההההההההההההההההההההההההההההההההההההההההההההההההה…" at bounding box center [270, 146] width 518 height 247
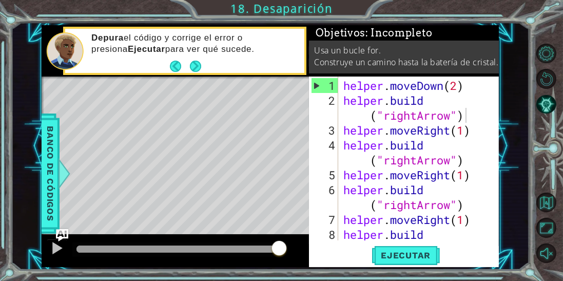
click at [177, 73] on footer at bounding box center [185, 66] width 31 height 15
click at [172, 63] on button "Back" at bounding box center [180, 66] width 20 height 11
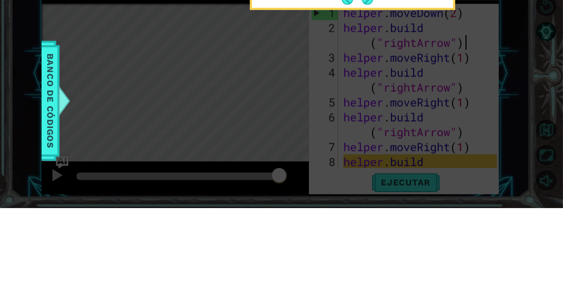
click at [232, 113] on icon at bounding box center [281, 140] width 563 height 281
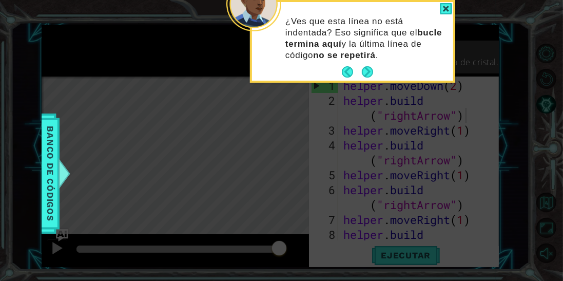
click at [347, 73] on button "Back" at bounding box center [352, 71] width 20 height 11
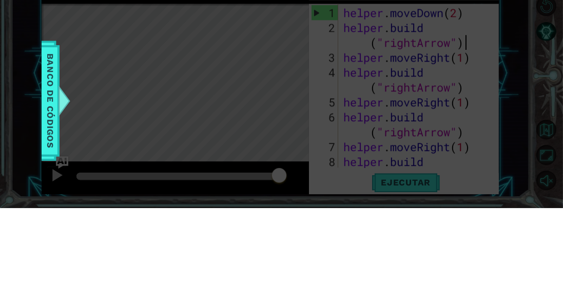
click at [109, 124] on icon at bounding box center [281, 140] width 563 height 281
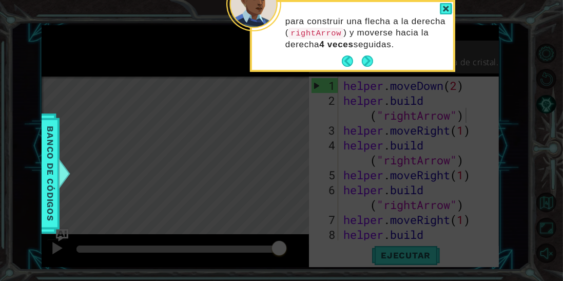
click at [349, 63] on button "Back" at bounding box center [352, 60] width 20 height 11
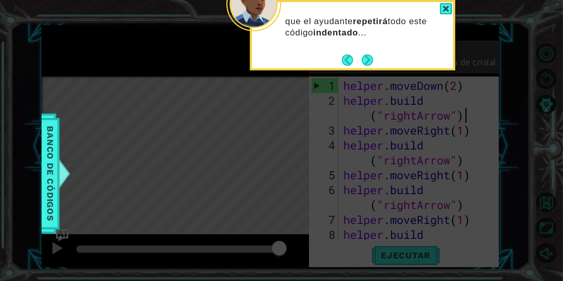
click at [345, 60] on button "Back" at bounding box center [352, 59] width 20 height 11
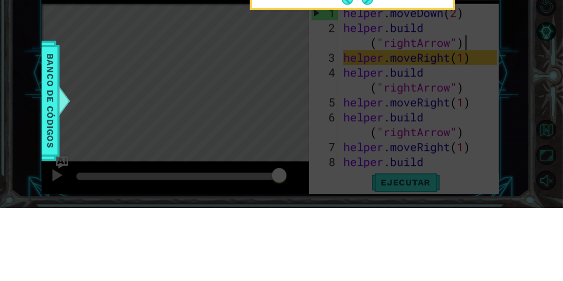
click at [121, 141] on icon at bounding box center [281, 140] width 563 height 281
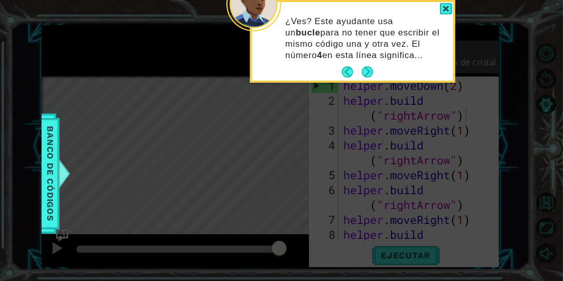
click at [344, 76] on button "Back" at bounding box center [352, 71] width 20 height 11
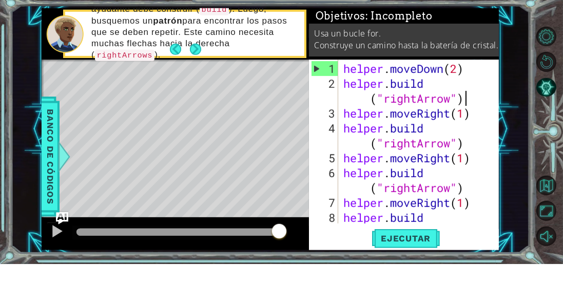
click at [174, 68] on button "Back" at bounding box center [180, 66] width 20 height 11
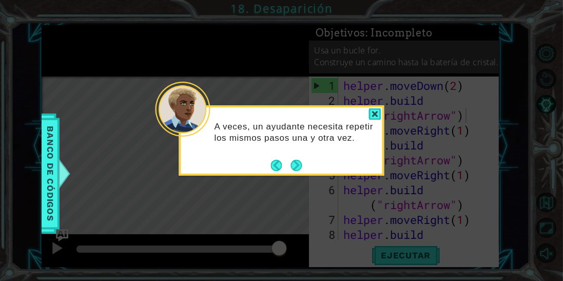
click at [273, 168] on button "Back" at bounding box center [281, 165] width 20 height 11
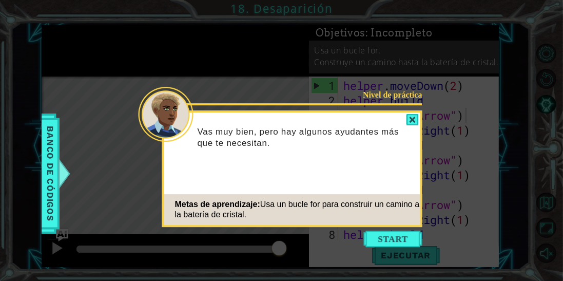
click at [400, 236] on button "Start" at bounding box center [393, 238] width 59 height 16
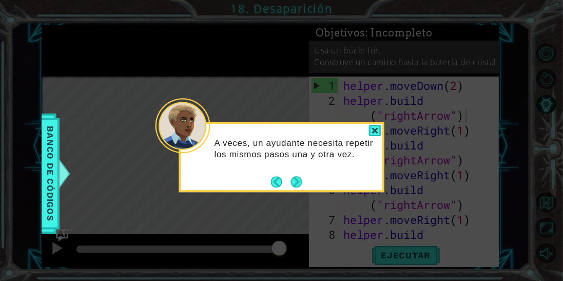
click at [295, 182] on button "Next" at bounding box center [296, 182] width 12 height 12
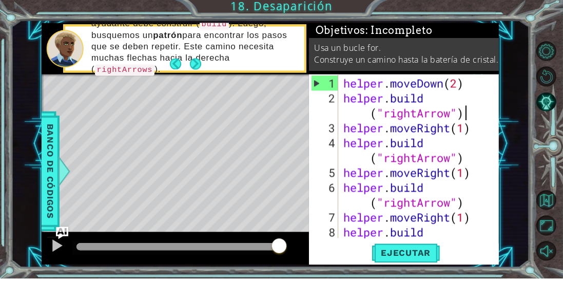
click at [198, 65] on button "Next" at bounding box center [195, 66] width 13 height 13
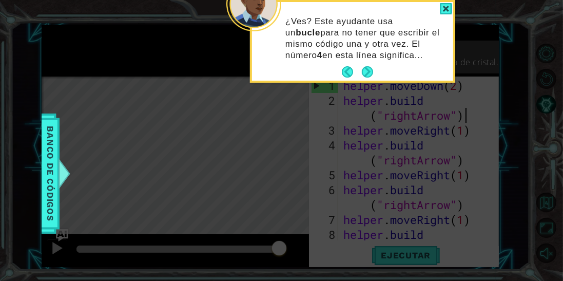
click at [364, 71] on button "Next" at bounding box center [367, 71] width 11 height 11
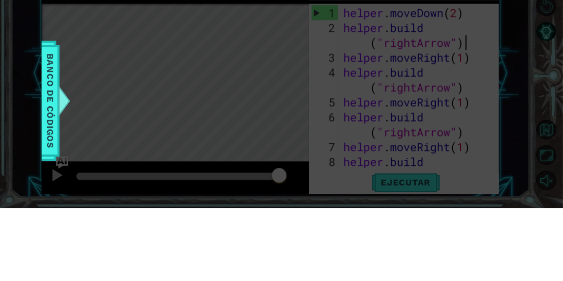
click at [451, 133] on icon at bounding box center [281, 140] width 563 height 281
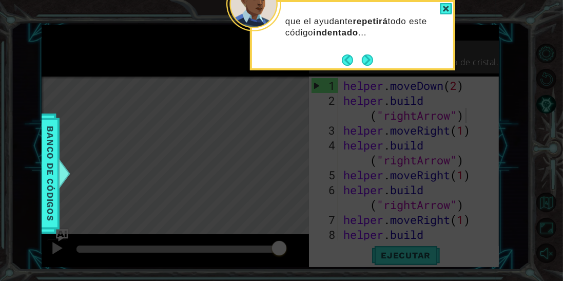
click at [365, 65] on button "Next" at bounding box center [367, 59] width 11 height 11
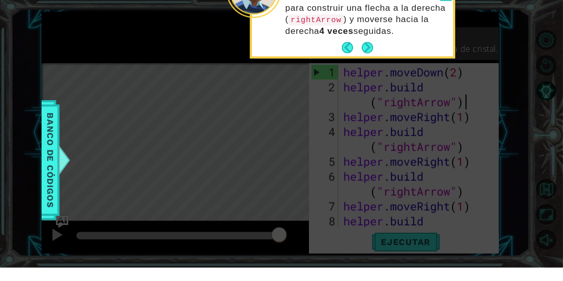
click at [372, 70] on div "para construir una flecha a la derecha ( rightArrow ) y moverse hacia la derech…" at bounding box center [352, 36] width 205 height 72
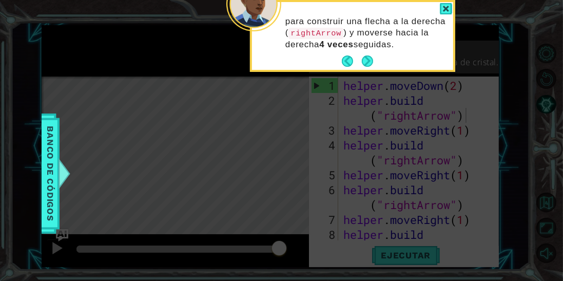
click at [366, 57] on button "Next" at bounding box center [367, 60] width 11 height 11
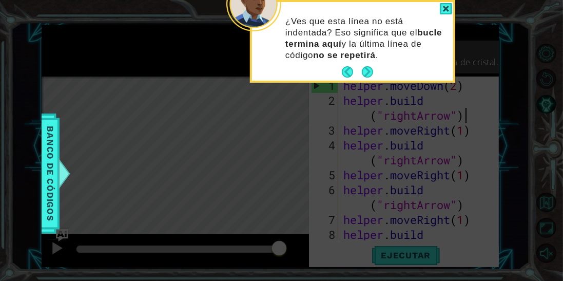
click at [363, 78] on button "Next" at bounding box center [368, 72] width 12 height 12
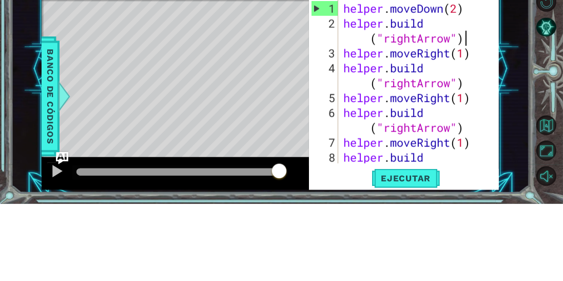
click at [508, 138] on div "1 ההההההההההההההההההההההההההההההההההההההההההההההההההההההההההההההההההההההההההההה…" at bounding box center [270, 146] width 518 height 247
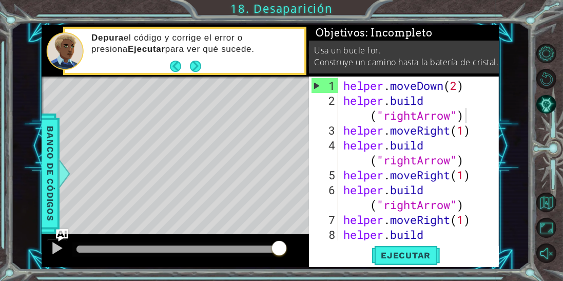
click at [465, 161] on div "helper . moveDown ( 2 ) helper . build ( "rightArrow" ) helper . moveRight ( 1 …" at bounding box center [421, 182] width 161 height 208
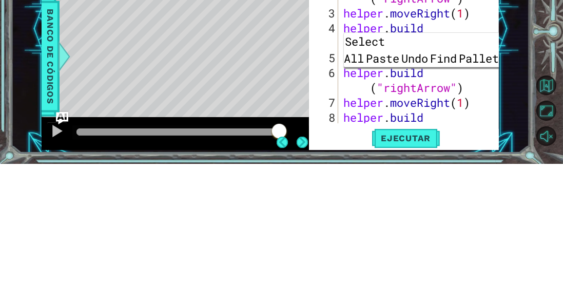
scroll to position [1, 0]
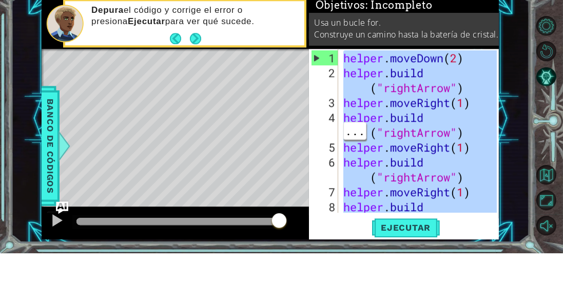
click at [525, 70] on div "1 ההההההההההההההההההההההההההההההההההההההההההההההההההההההההההההההההההההההההההההה…" at bounding box center [270, 146] width 518 height 247
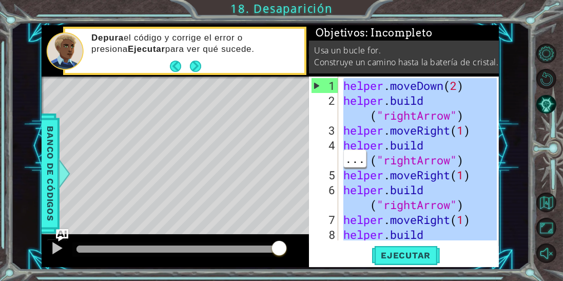
click at [513, 118] on div "1 ההההההההההההההההההההההההההההההההההההההההההההההההההההההההההההההההההההההההההההה…" at bounding box center [270, 146] width 518 height 247
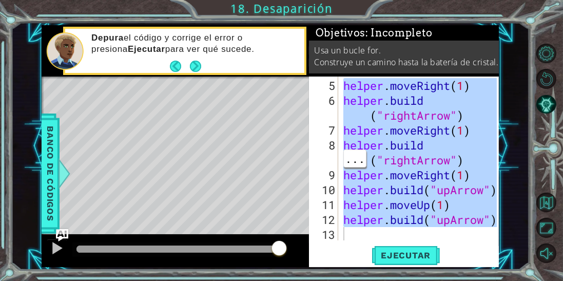
scroll to position [89, 0]
click at [470, 159] on div "helper . moveRight ( 1 ) helper . build ( "rightArrow" ) helper . moveRight ( 1…" at bounding box center [421, 174] width 161 height 193
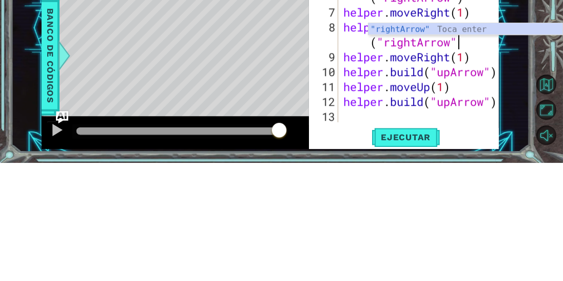
scroll to position [0, 7]
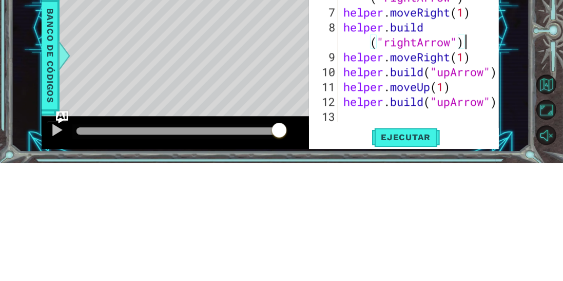
click at [480, 135] on div "helper . moveRight ( 1 ) helper . build ( "rightArrow" ) helper . moveRight ( 1…" at bounding box center [421, 174] width 161 height 193
type textarea "helper.moveRight(1)"
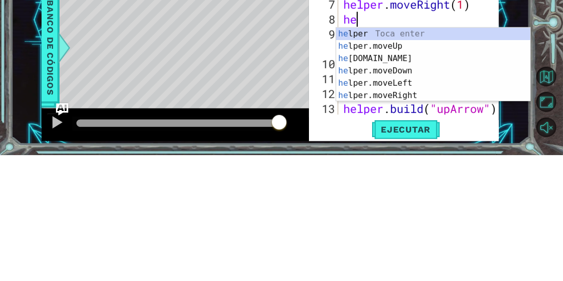
scroll to position [0, 0]
type textarea "h"
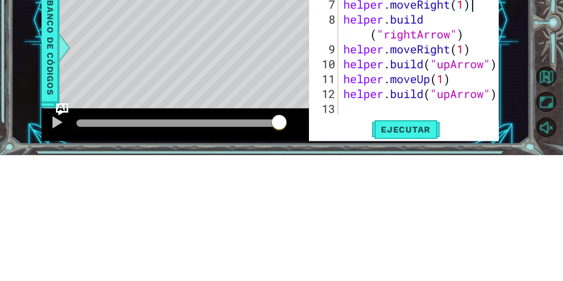
click at [531, 176] on div "1 ההההההההההההההההההההההההההההההההההההההההההההההההההההההההההההההההההההההההההההה…" at bounding box center [281, 140] width 563 height 281
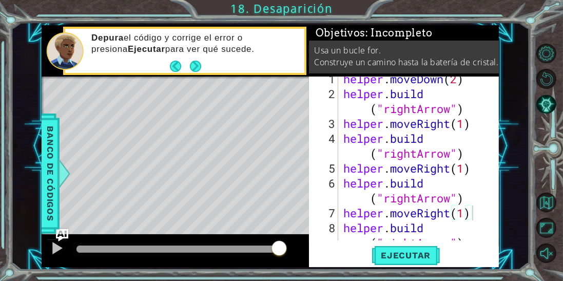
scroll to position [6, 0]
click at [471, 115] on div "helper . moveDown ( 2 ) helper . build ( "rightArrow" ) helper . moveRight ( 1 …" at bounding box center [421, 176] width 161 height 208
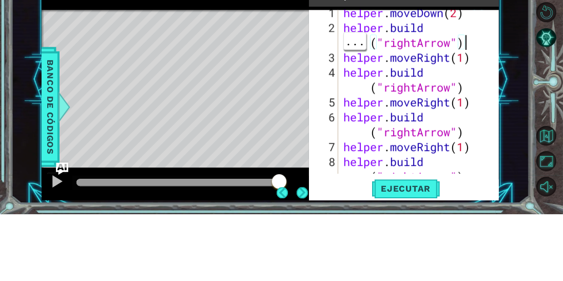
click at [453, 110] on div "helper . moveDown ( 2 ) helper . build ( "rightArrow" ) helper . moveRight ( 1 …" at bounding box center [421, 176] width 161 height 208
click at [518, 151] on div "1 ההההההההההההההההההההההההההההההההההההההההההההההההההההההההההההההההההההההההההההה…" at bounding box center [270, 146] width 518 height 247
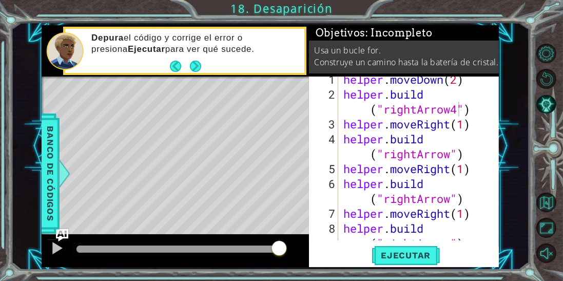
click at [397, 258] on span "Ejecutar" at bounding box center [406, 255] width 70 height 10
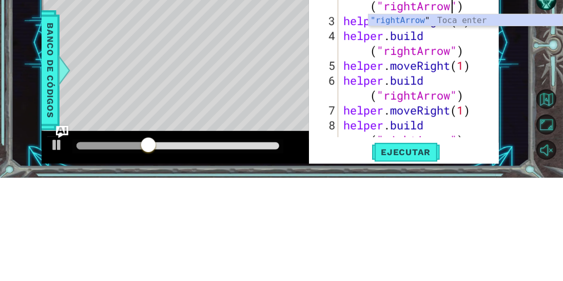
click at [500, 161] on div "1 ההההההההההההההההההההההההההההההההההההההההההההההההההההההההההההההההההההההההההההה…" at bounding box center [270, 146] width 518 height 247
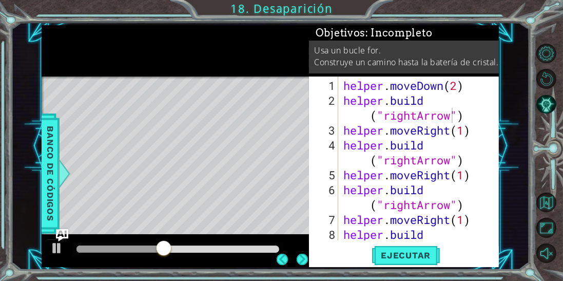
scroll to position [0, 0]
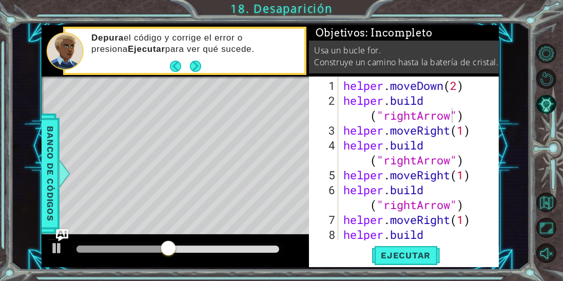
click at [468, 137] on div "helper . moveDown ( 2 ) helper . build ( "rightArrow" ) helper . moveRight ( 1 …" at bounding box center [421, 182] width 161 height 208
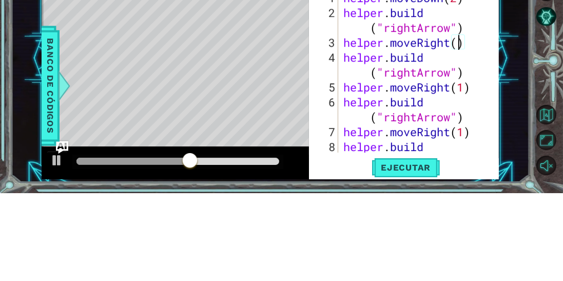
scroll to position [0, 5]
click at [506, 162] on div "1 ההההההההההההההההההההההההההההההההההההההההההההההההההההההההההההההההההההההההההההה…" at bounding box center [270, 146] width 518 height 247
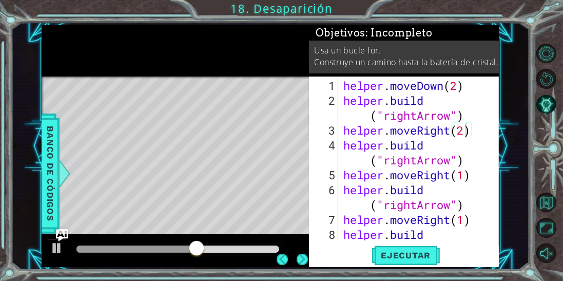
click at [414, 264] on button "Ejecutar" at bounding box center [406, 255] width 70 height 19
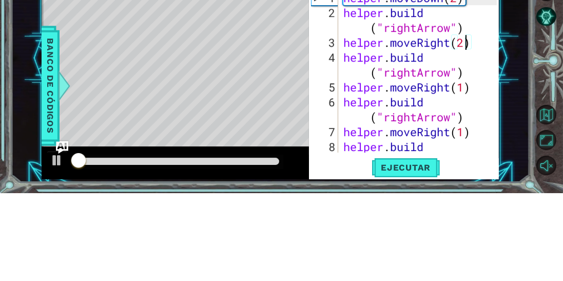
click at [513, 151] on div "1 ההההההההההההההההההההההההההההההההההההההההההההההההההההההההההההההההההההההההההההה…" at bounding box center [270, 146] width 518 height 247
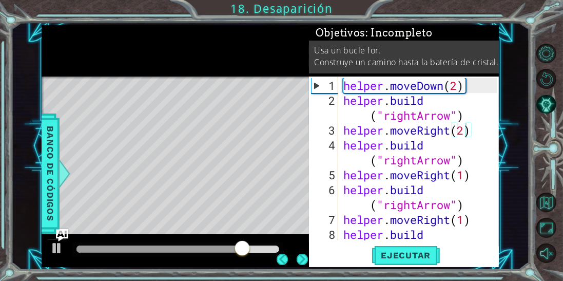
click at [0, 0] on span "..." at bounding box center [0, 0] width 0 height 0
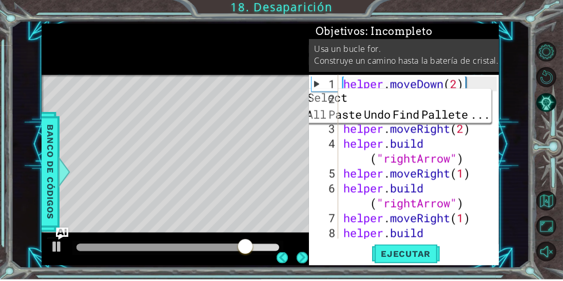
scroll to position [0, 3]
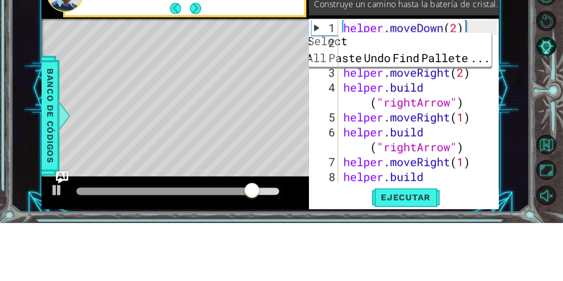
click at [454, 89] on div "helper . moveDown ( 2 ) helper . build ( "rightArrow" ) helper . moveRight ( 2 …" at bounding box center [421, 182] width 161 height 208
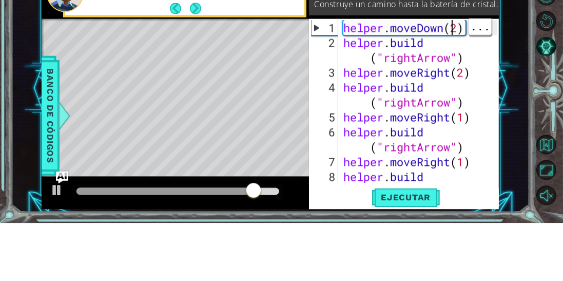
type textarea "helper.moveDown(2)"
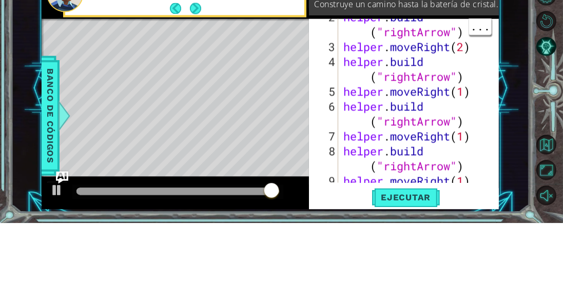
scroll to position [0, 0]
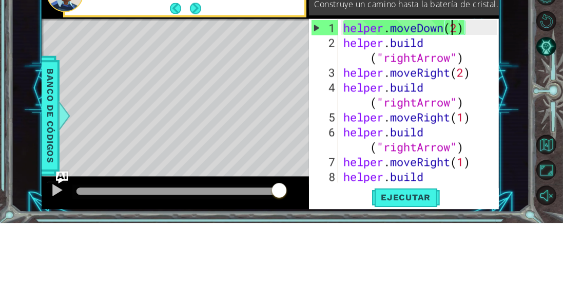
click at [522, 100] on div "1 ההההההההההההההההההההההההההההההההההההההההההההההההההההההההההההההההההההההההההההה…" at bounding box center [270, 146] width 518 height 247
